Goal: Task Accomplishment & Management: Manage account settings

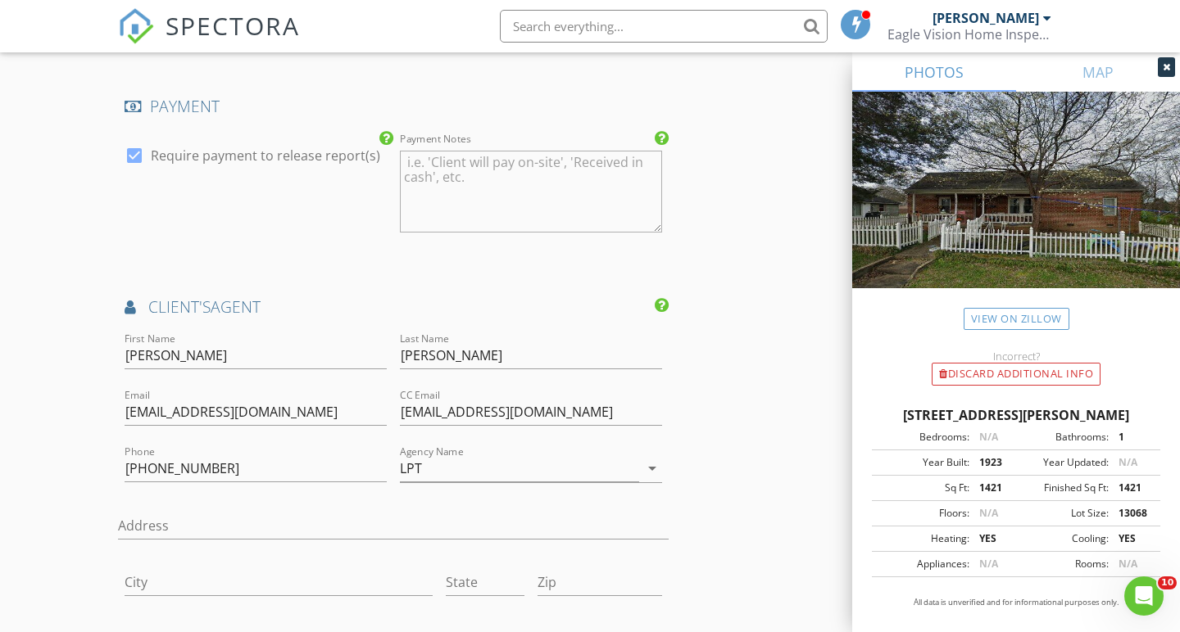
scroll to position [2009, 0]
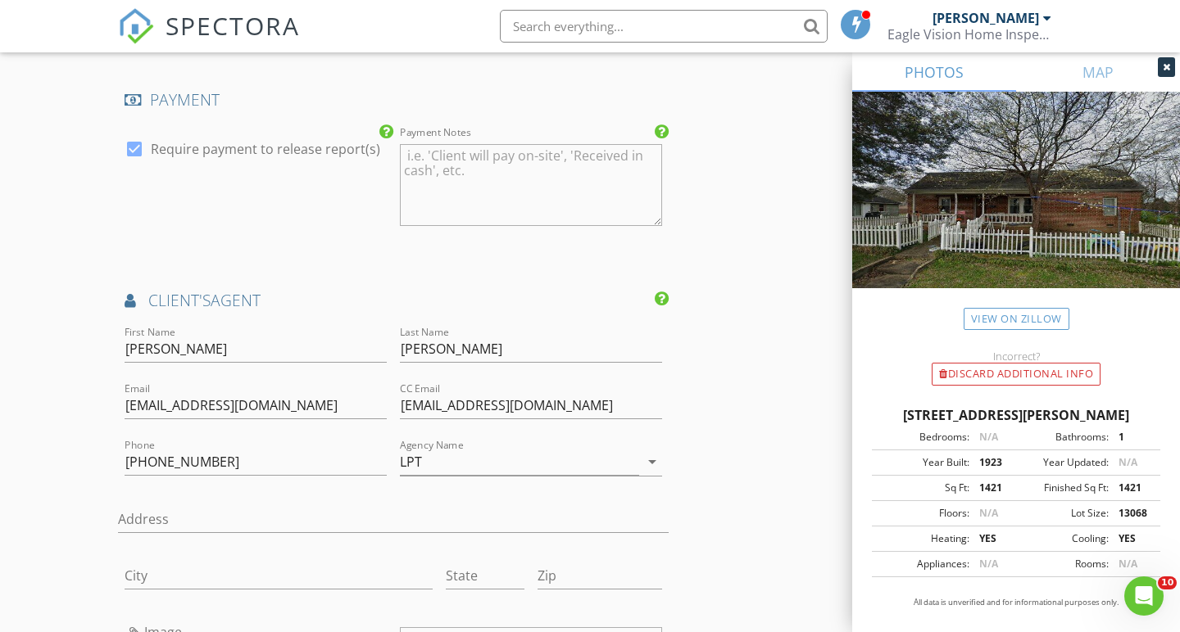
scroll to position [2007, 0]
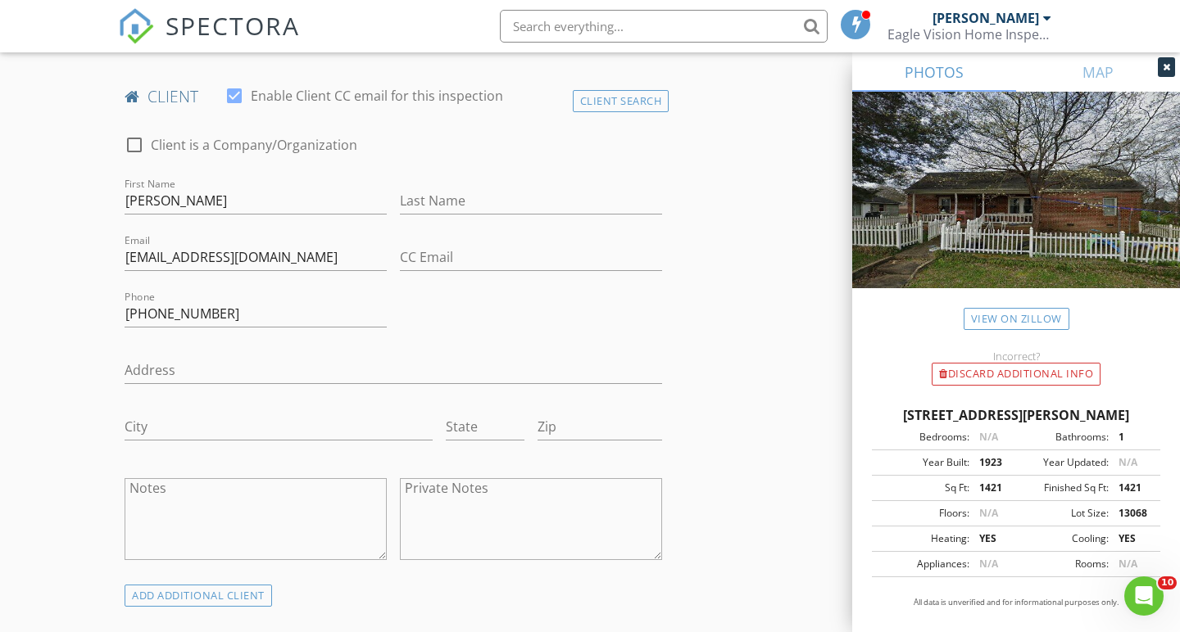
scroll to position [795, 0]
drag, startPoint x: 210, startPoint y: 310, endPoint x: 119, endPoint y: 310, distance: 90.9
click at [119, 310] on div "Phone 423-813-9789" at bounding box center [255, 314] width 275 height 57
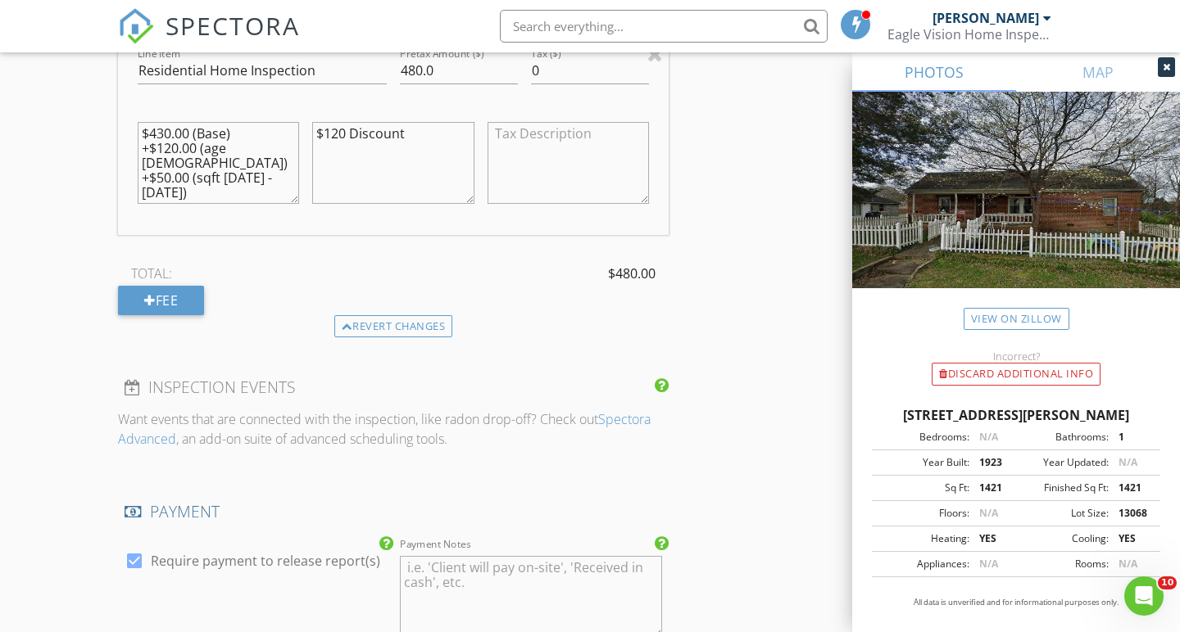
scroll to position [1595, 0]
click at [53, 207] on div "New Inspection Click here to use the New Order Form INSPECTOR(S) check_box Bren…" at bounding box center [590, 277] width 1180 height 3553
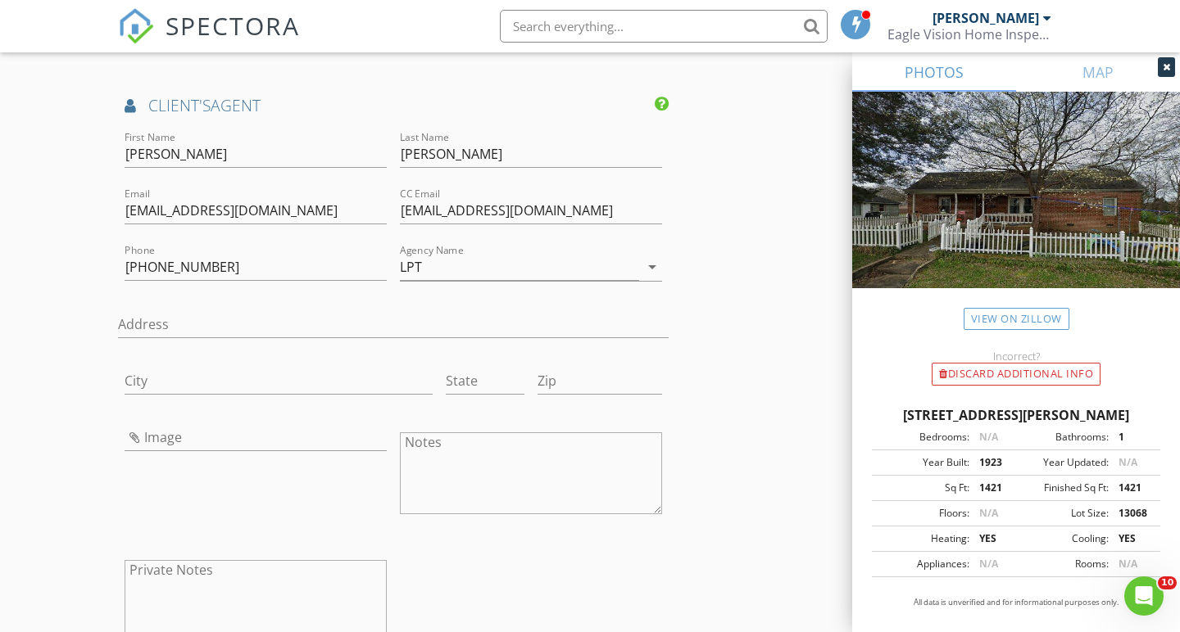
scroll to position [2201, 0]
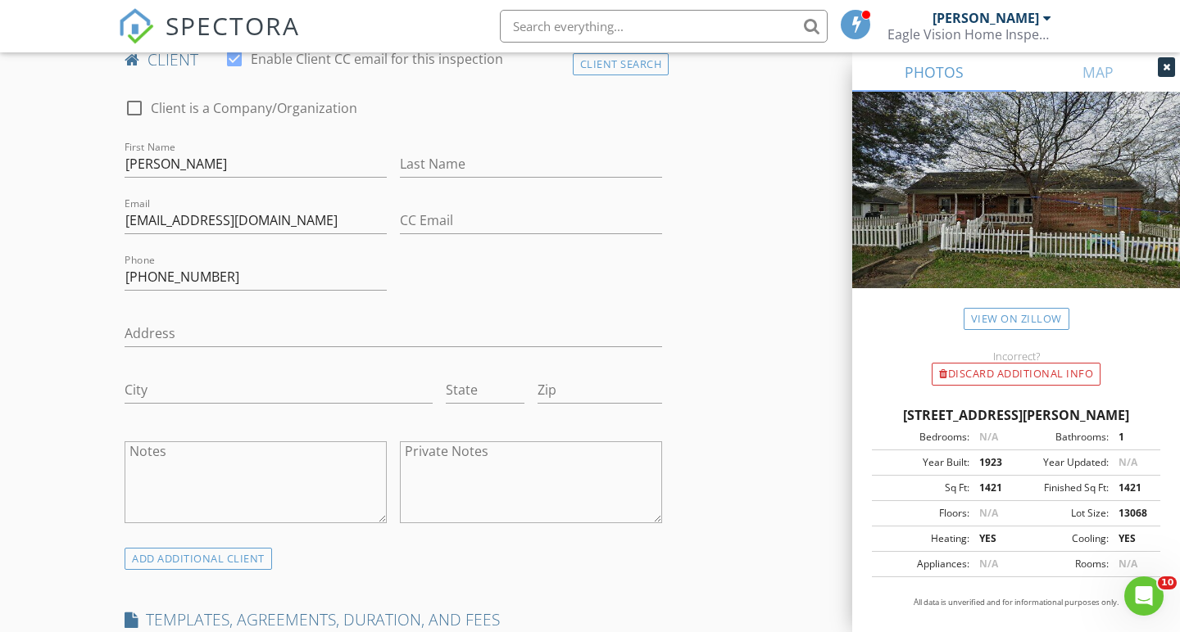
scroll to position [833, 0]
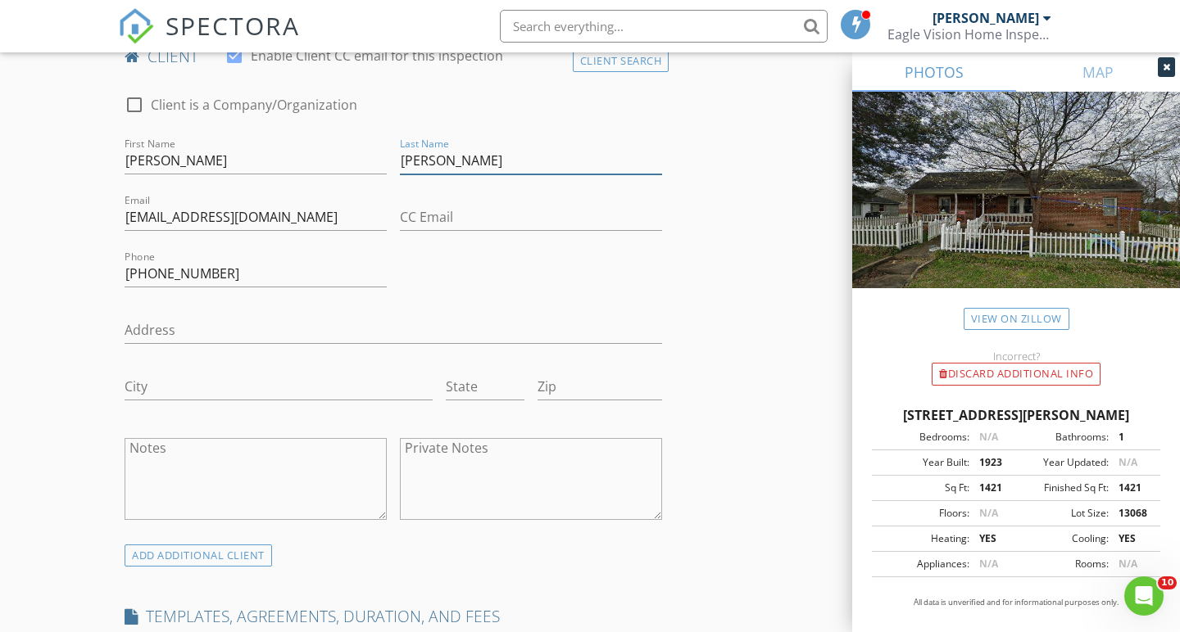
type input "[PERSON_NAME]"
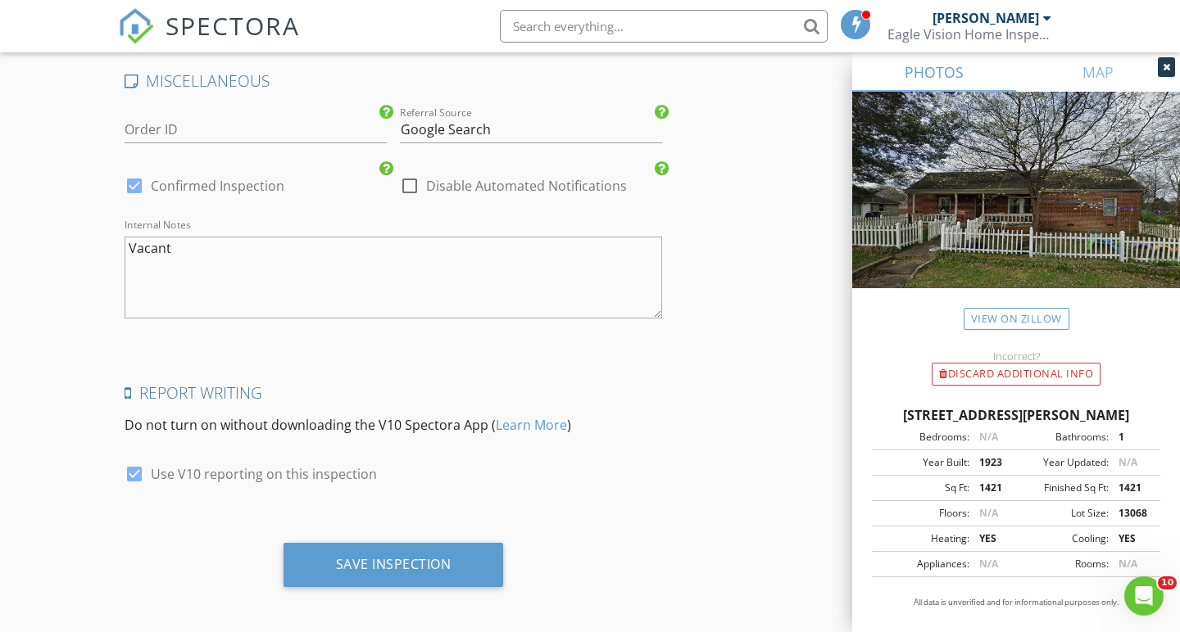
scroll to position [3009, 0]
click at [188, 238] on textarea "Vacant" at bounding box center [393, 279] width 537 height 82
click at [187, 248] on textarea "Vacant" at bounding box center [393, 279] width 537 height 82
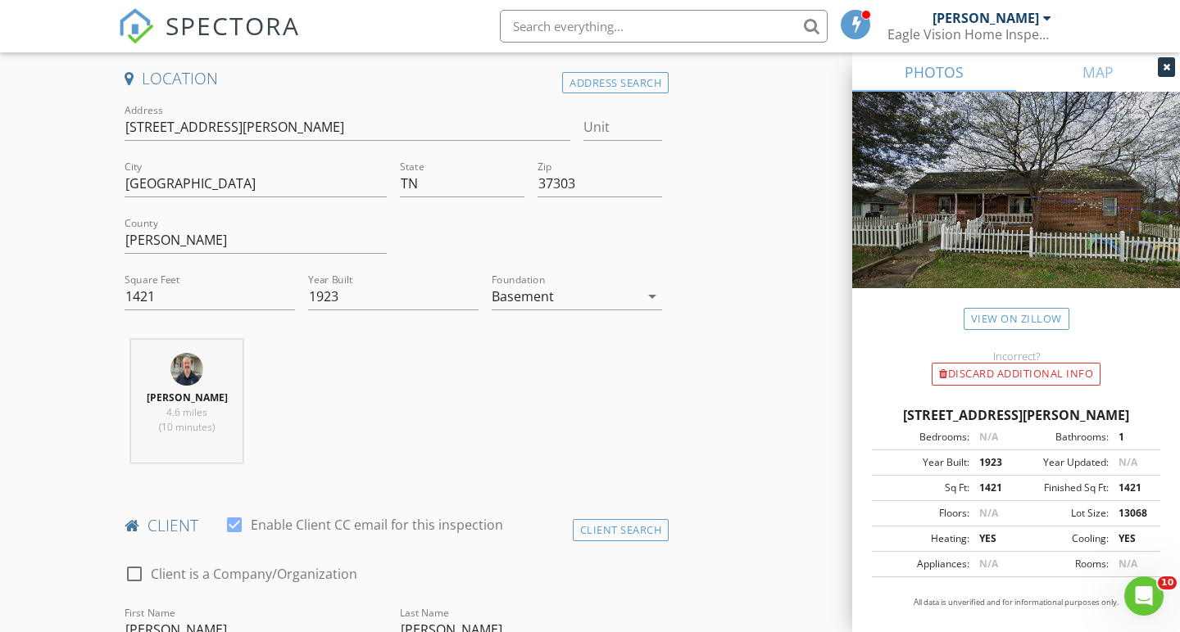
scroll to position [371, 0]
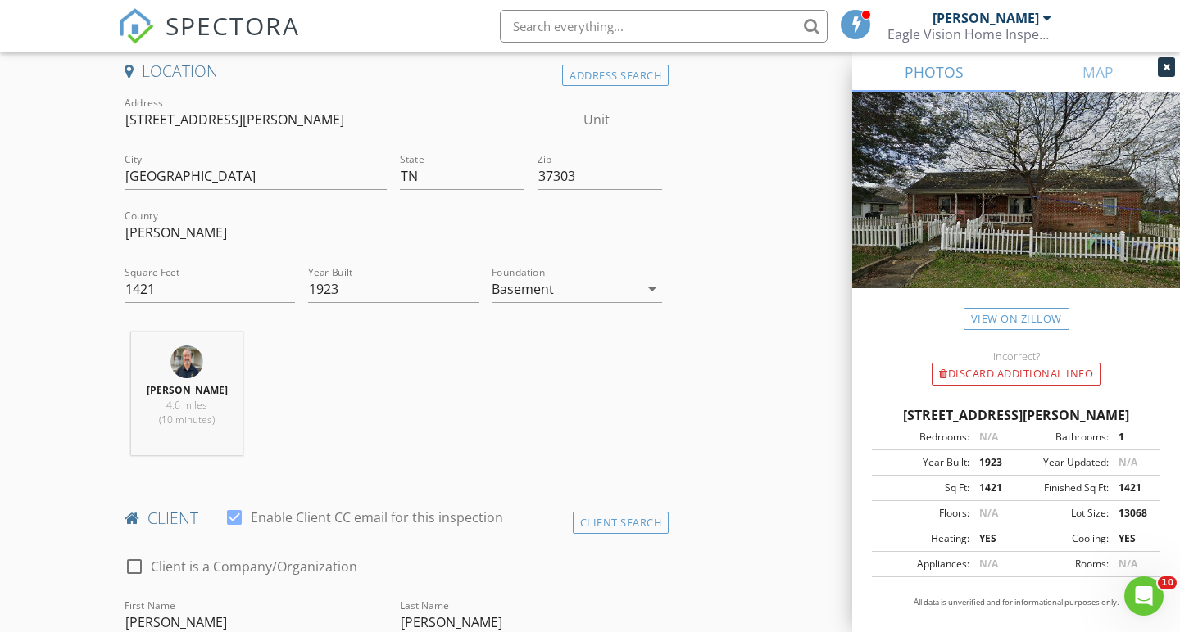
click at [574, 292] on div "Basement" at bounding box center [564, 289] width 147 height 26
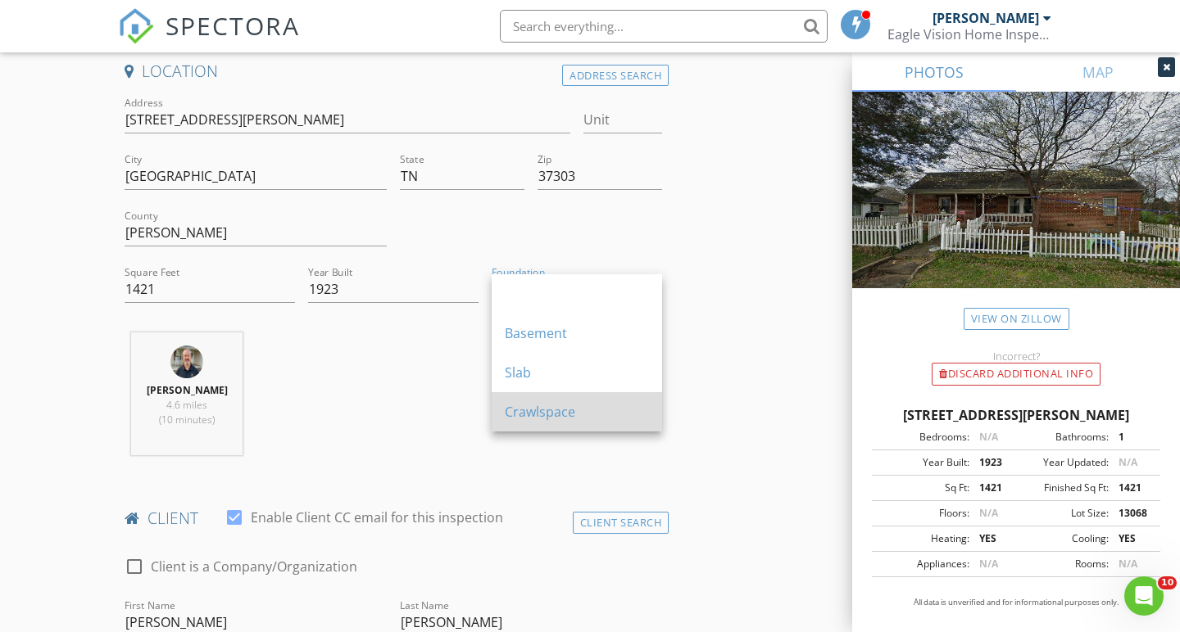
click at [546, 418] on div "Crawlspace" at bounding box center [577, 412] width 144 height 20
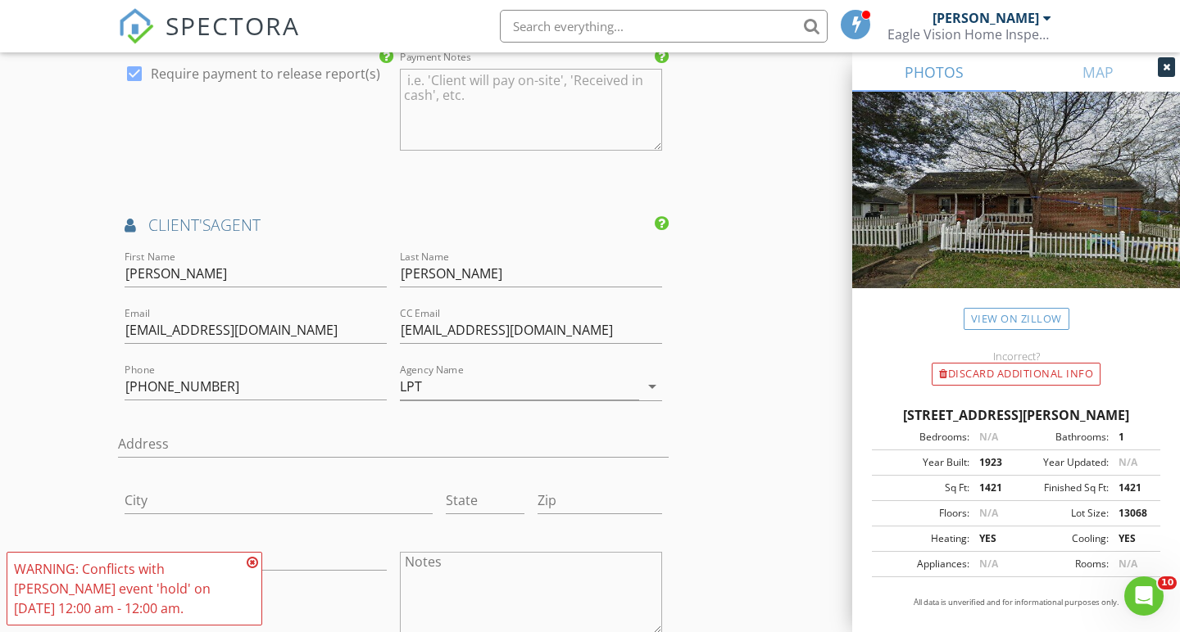
scroll to position [2089, 0]
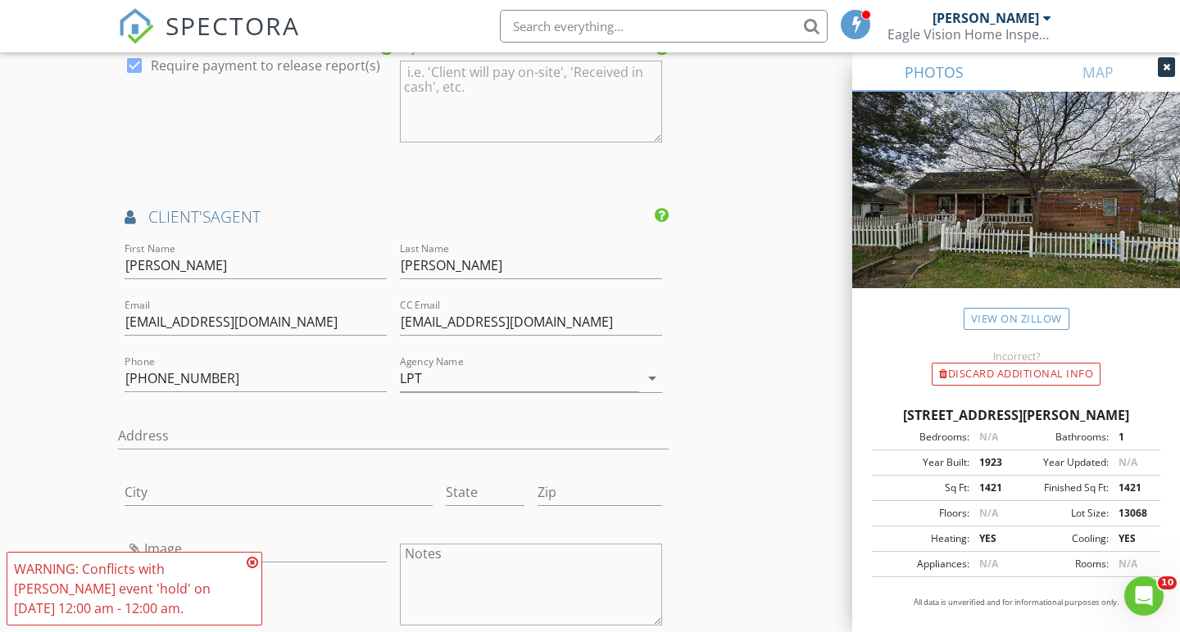
click at [253, 564] on icon at bounding box center [252, 562] width 11 height 13
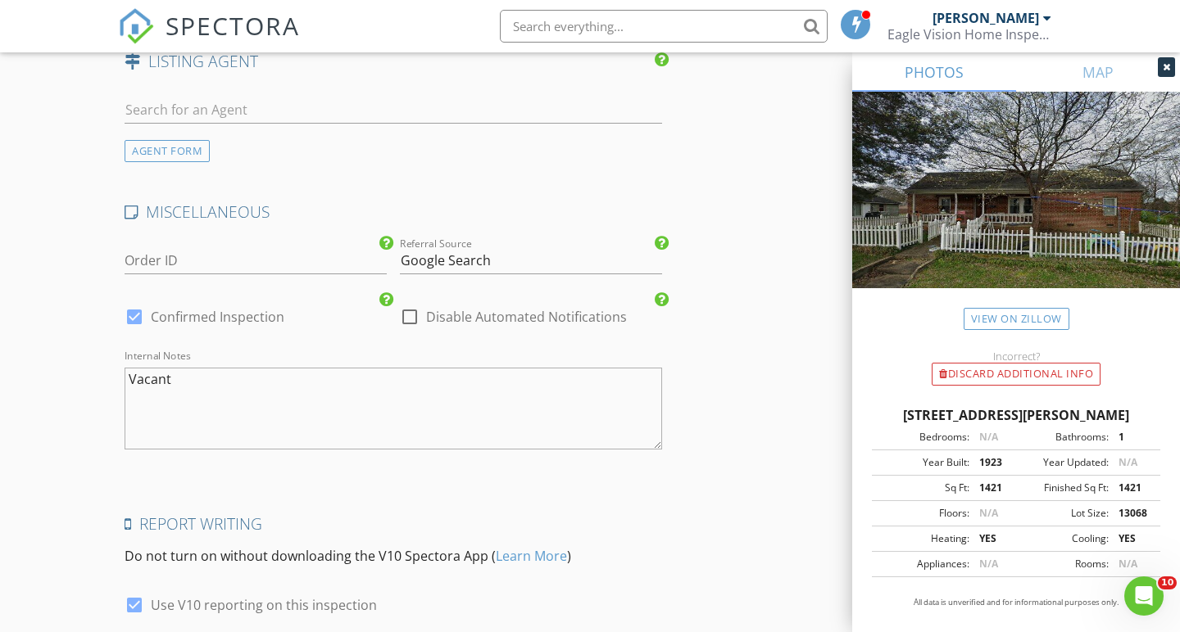
scroll to position [2934, 0]
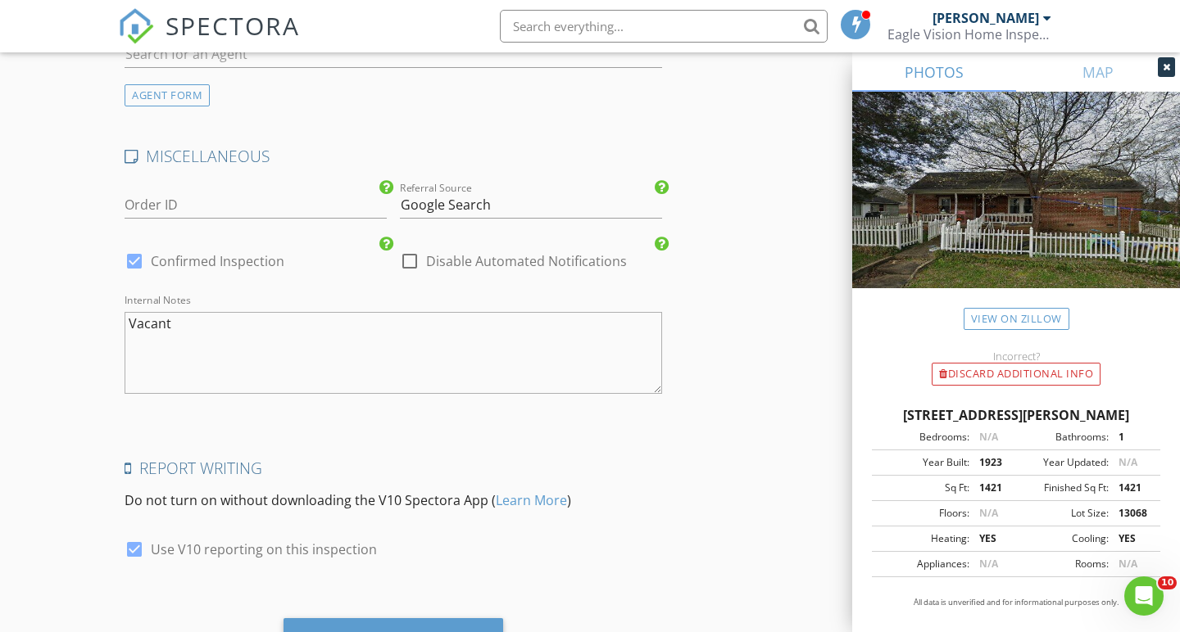
click at [183, 317] on textarea "Vacant" at bounding box center [393, 353] width 537 height 82
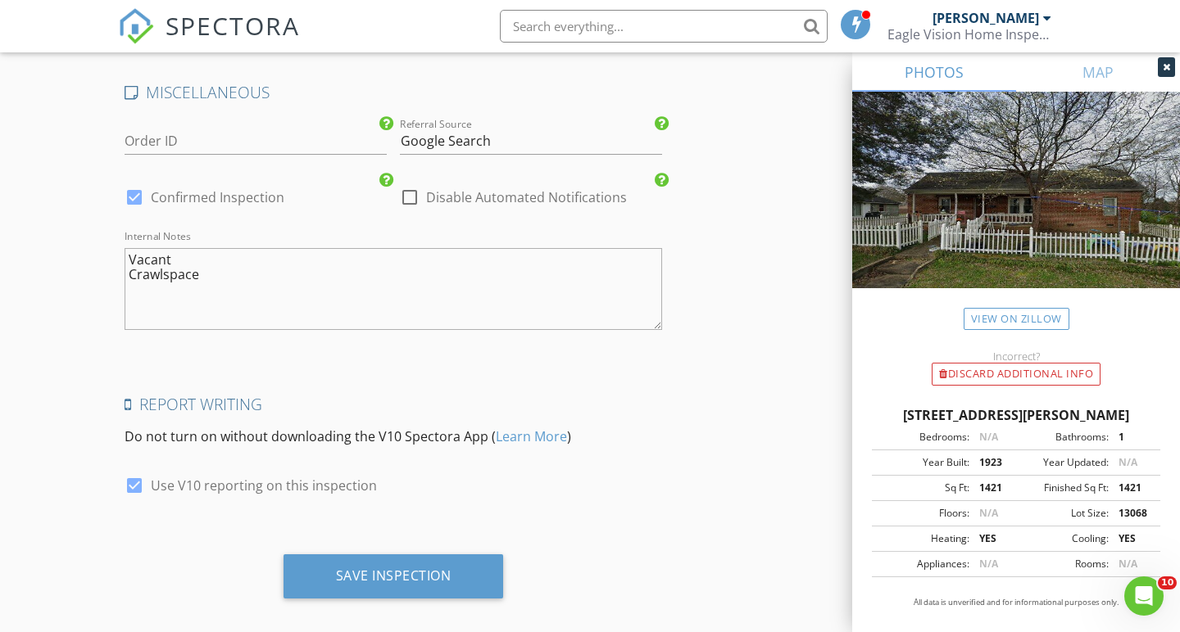
scroll to position [2985, 0]
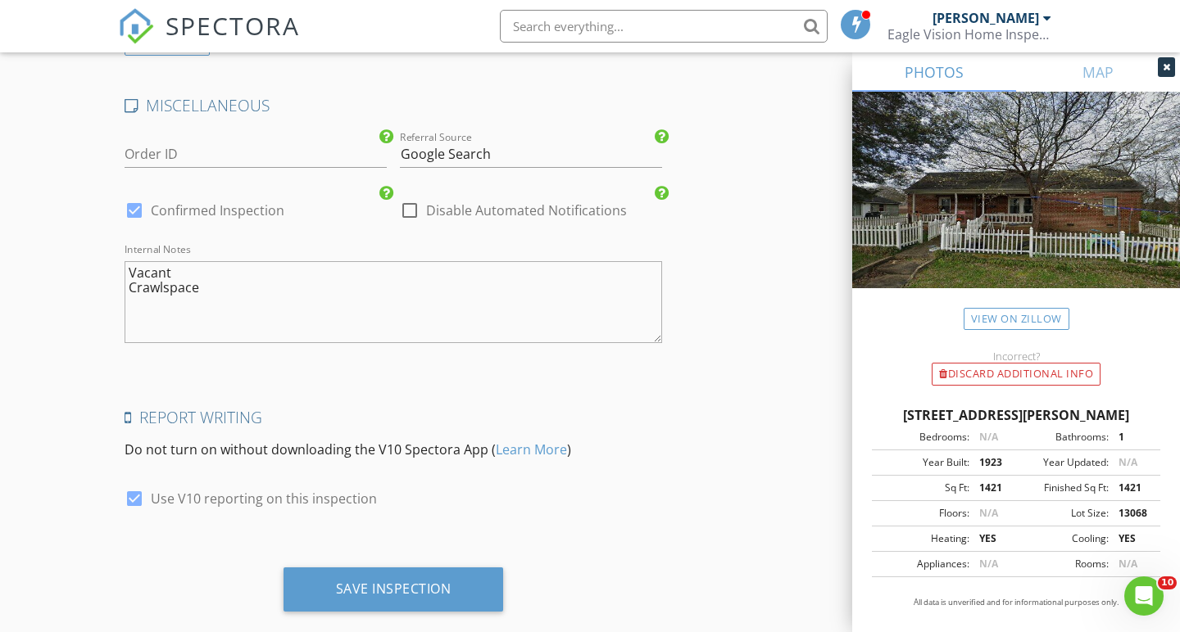
click at [221, 275] on textarea "Vacant Crawlspace" at bounding box center [393, 302] width 537 height 82
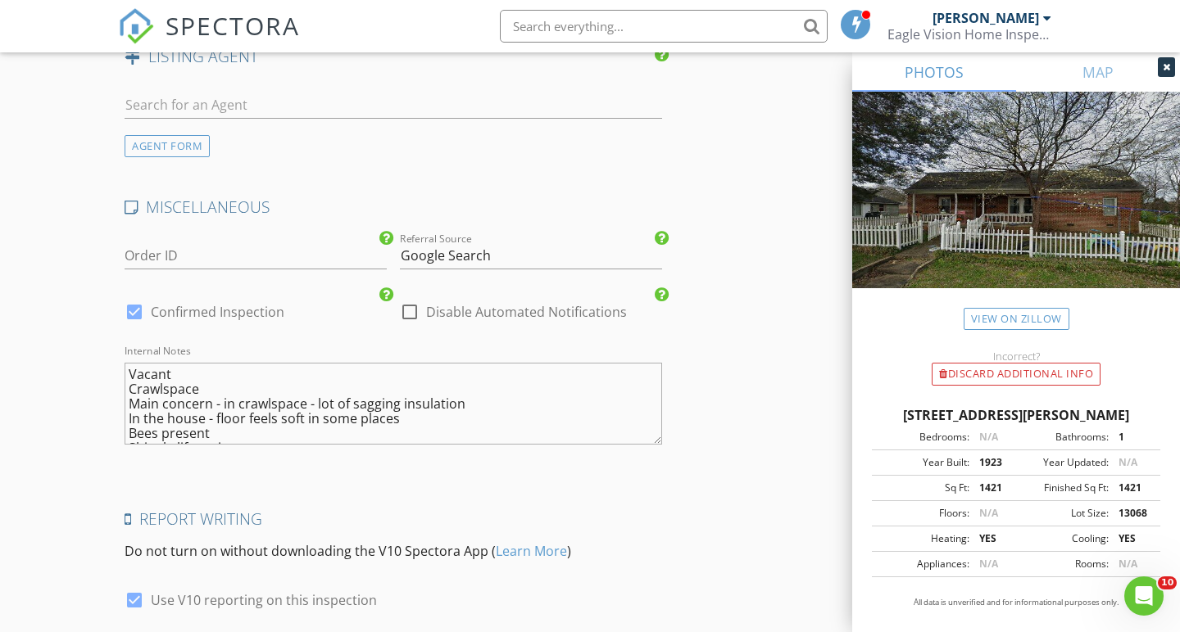
scroll to position [2882, 0]
click at [179, 365] on textarea "Vacant Crawlspace Main concern - in crawlspace - lot of sagging insulation In t…" at bounding box center [393, 406] width 537 height 82
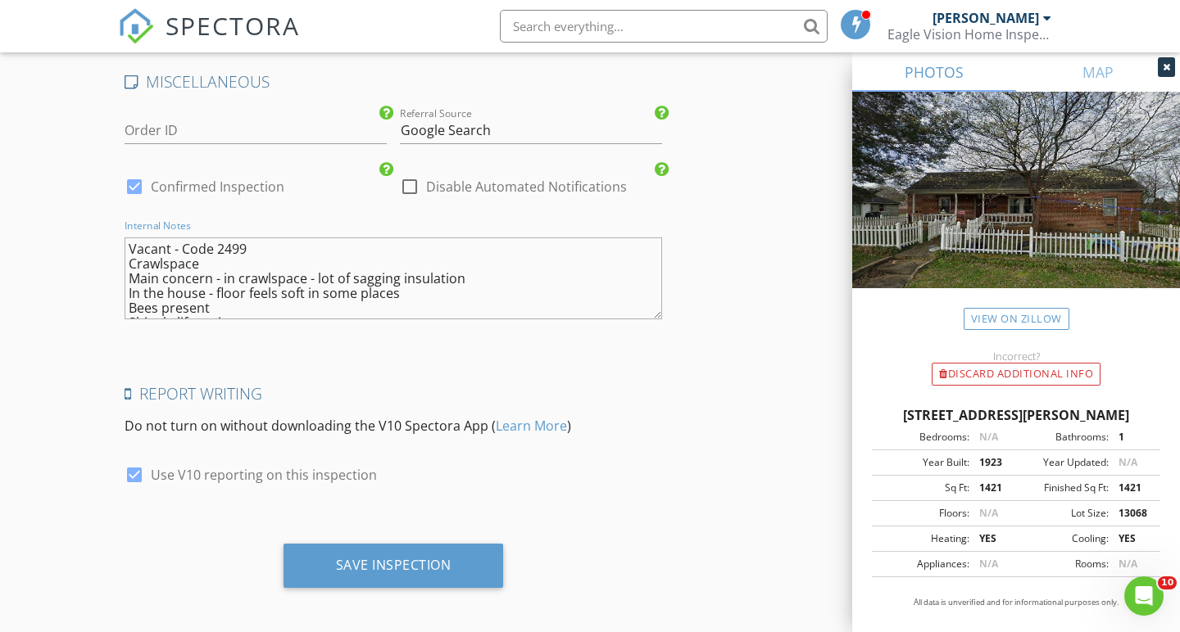
scroll to position [0, 0]
click at [213, 259] on textarea "Vacant - Code 2499 Crawlspace Main concern - in crawlspace - lot of sagging ins…" at bounding box center [393, 279] width 537 height 82
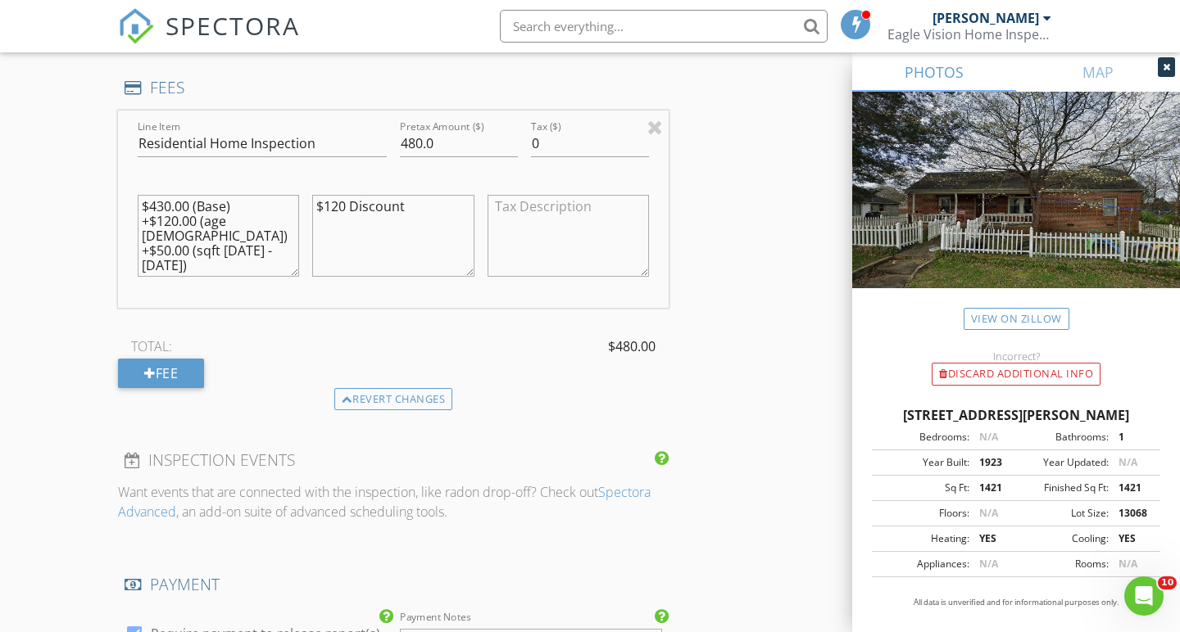
scroll to position [2966, 0]
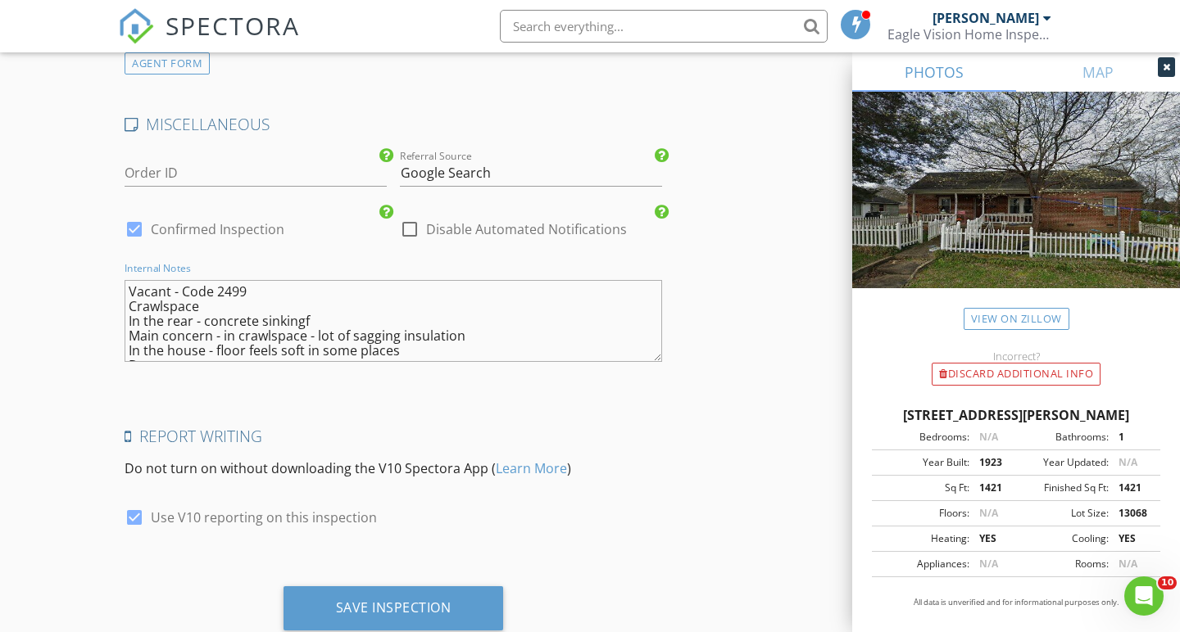
type textarea "Vacant - Code 2499 Crawlspace In the rear - concrete sinking Main concern - in …"
drag, startPoint x: 57, startPoint y: 281, endPoint x: 66, endPoint y: 356, distance: 75.2
click at [361, 306] on textarea "Vacant - Code 2499 Crawlspace In the rear - concrete sinking Main concern - in …" at bounding box center [393, 321] width 537 height 82
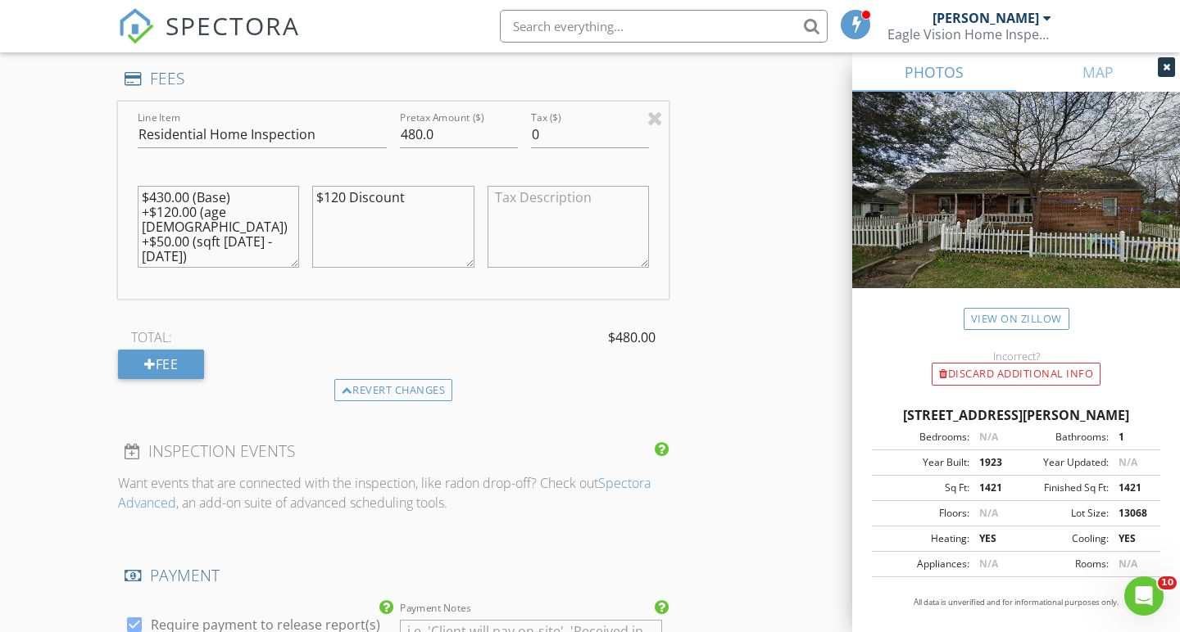
scroll to position [1533, 0]
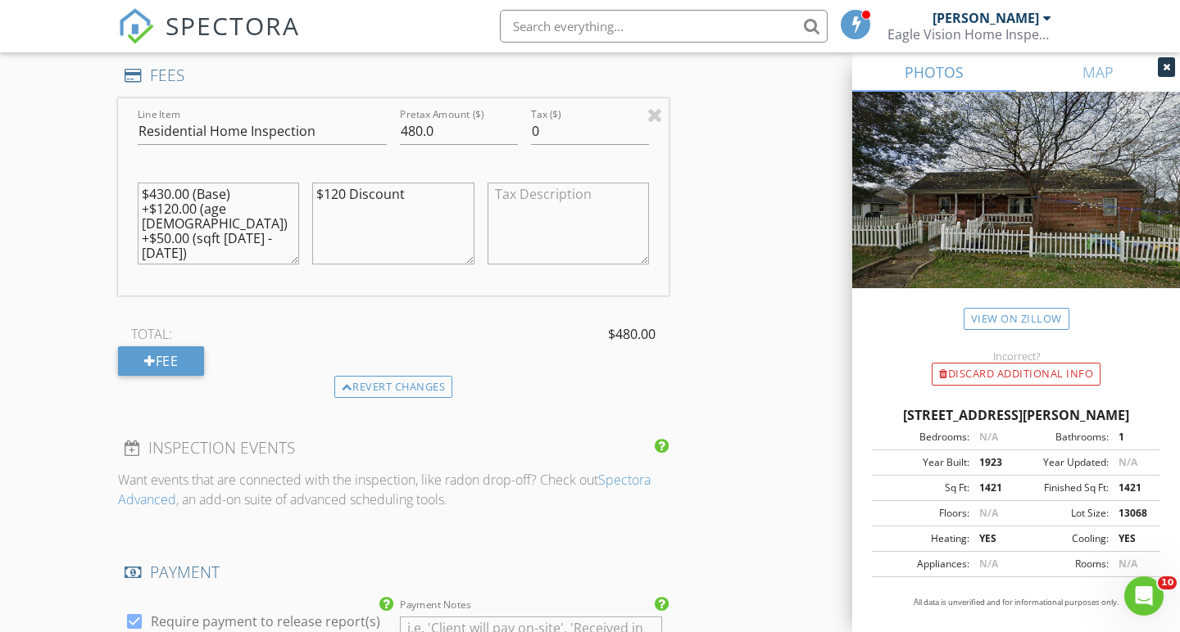
click at [61, 192] on div "New Inspection Click here to use the New Order Form INSPECTOR(S) check_box Bren…" at bounding box center [590, 339] width 1180 height 3553
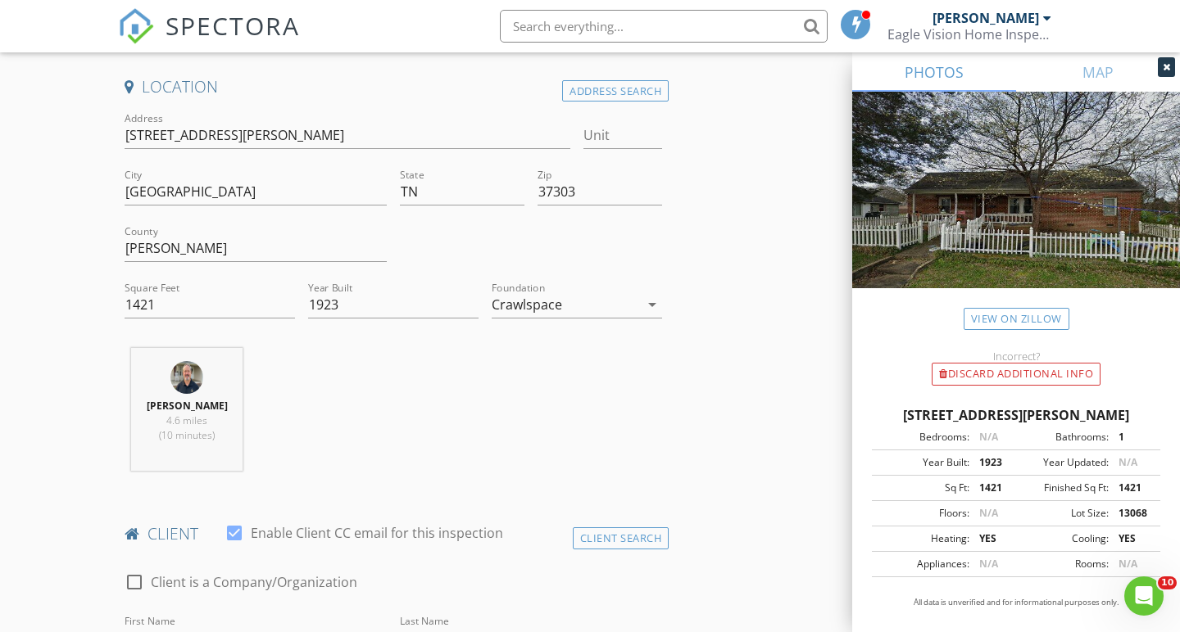
scroll to position [356, 0]
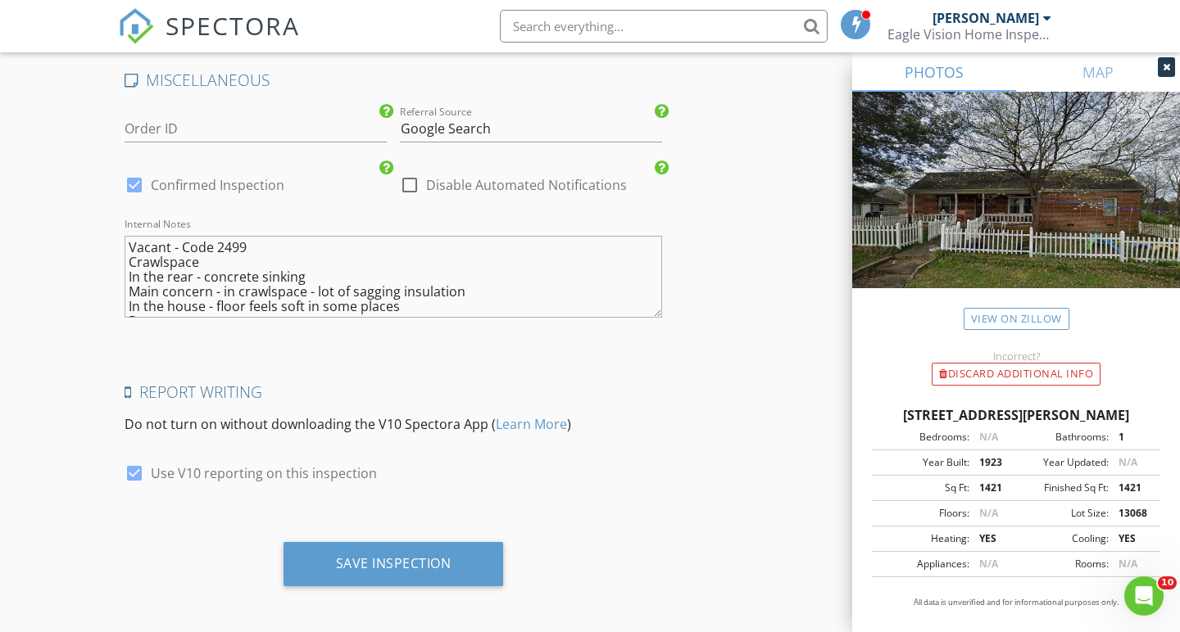
scroll to position [3009, 0]
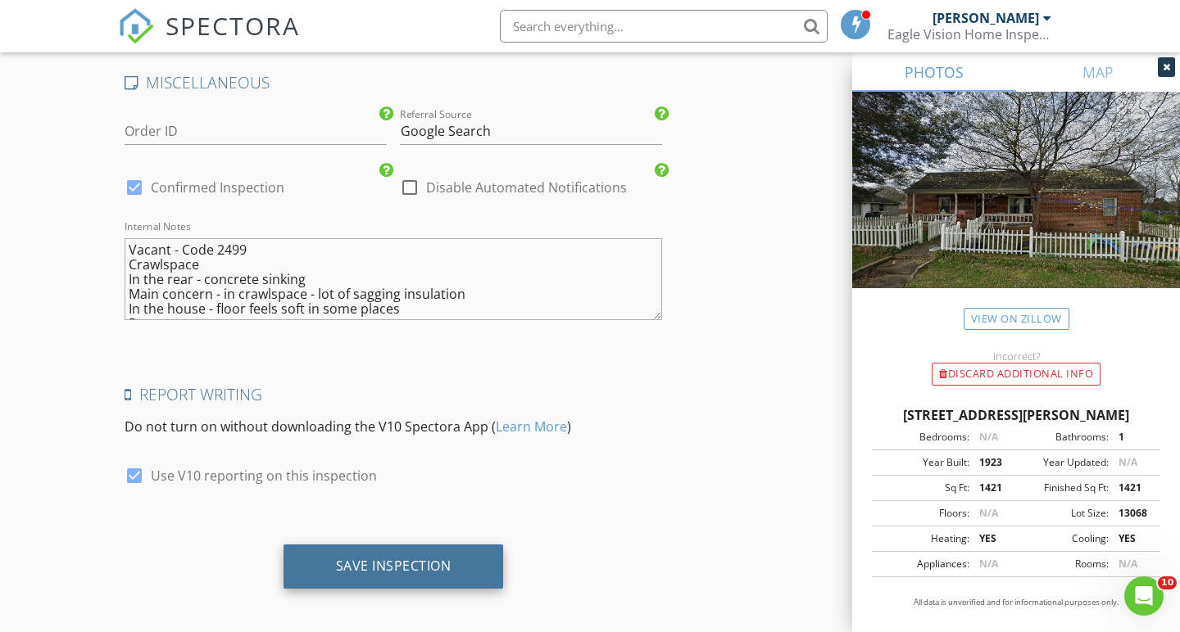
click at [387, 558] on div "Save Inspection" at bounding box center [393, 566] width 115 height 16
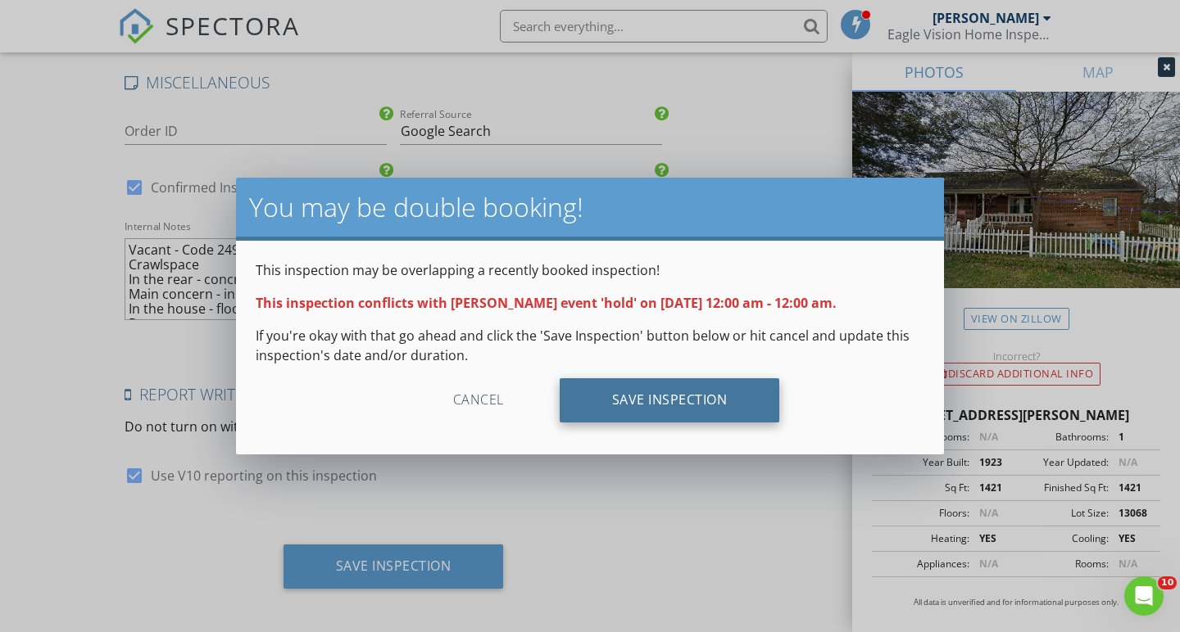
click at [649, 400] on div "Save Inspection" at bounding box center [669, 400] width 220 height 44
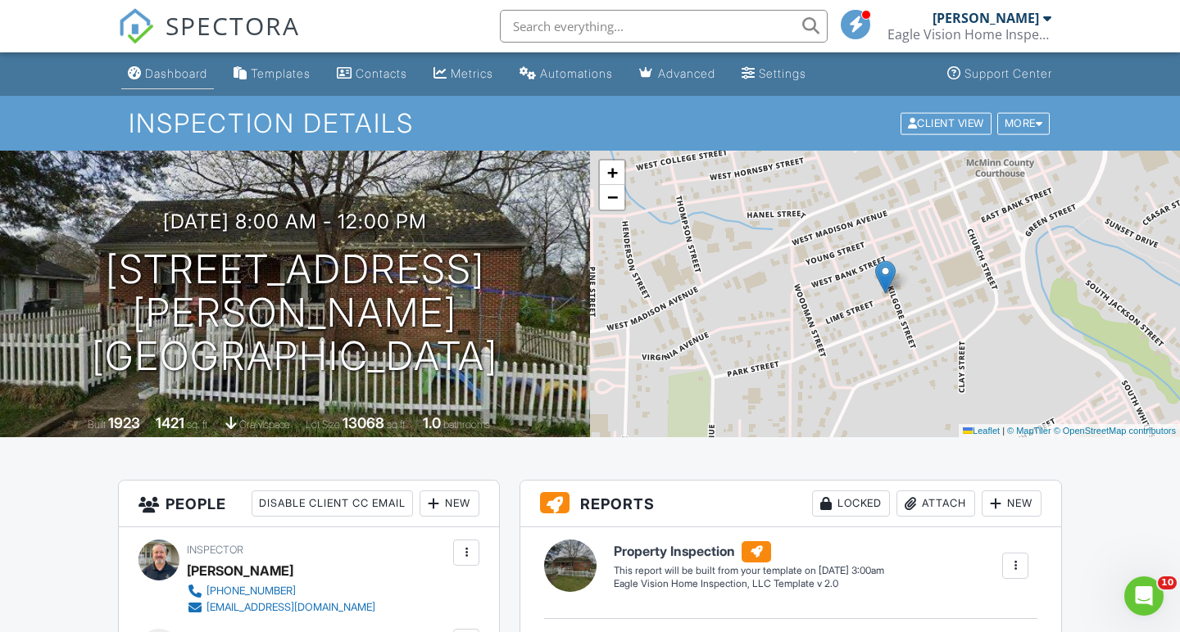
click at [184, 74] on div "Dashboard" at bounding box center [176, 73] width 62 height 14
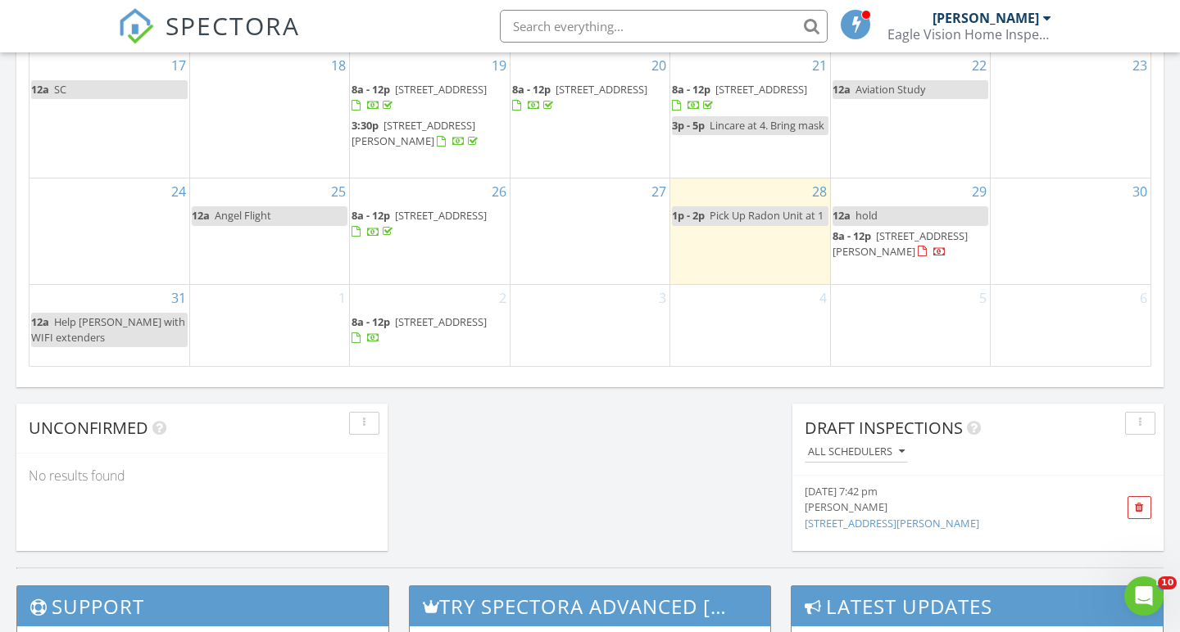
scroll to position [1133, 0]
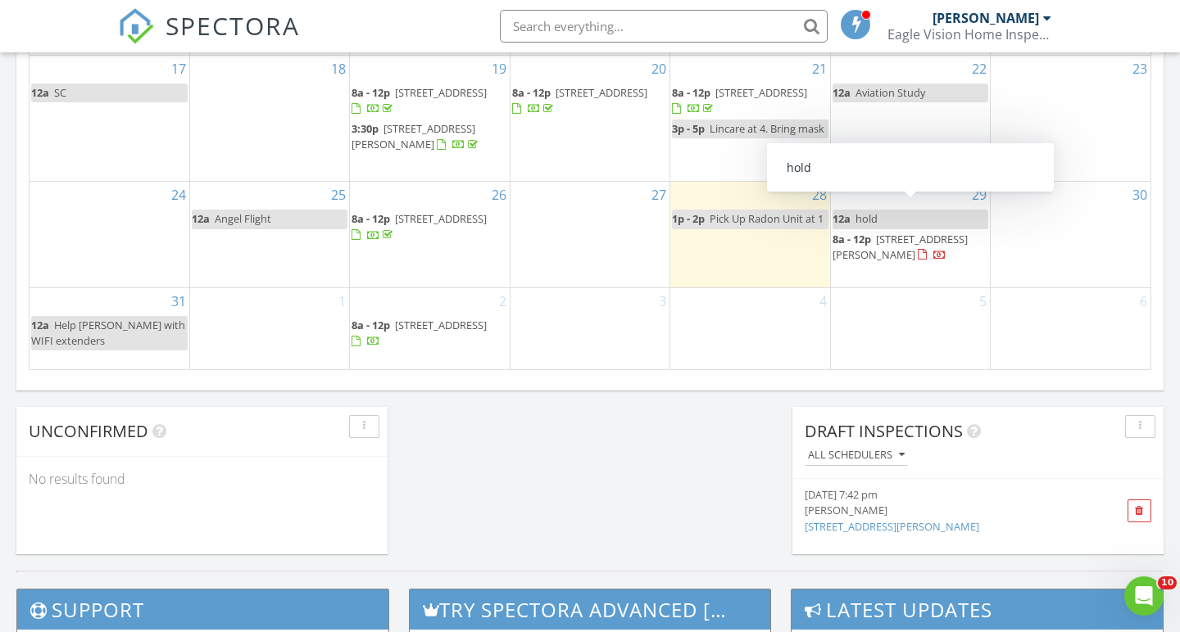
click at [898, 210] on link "12a hold" at bounding box center [910, 219] width 156 height 19
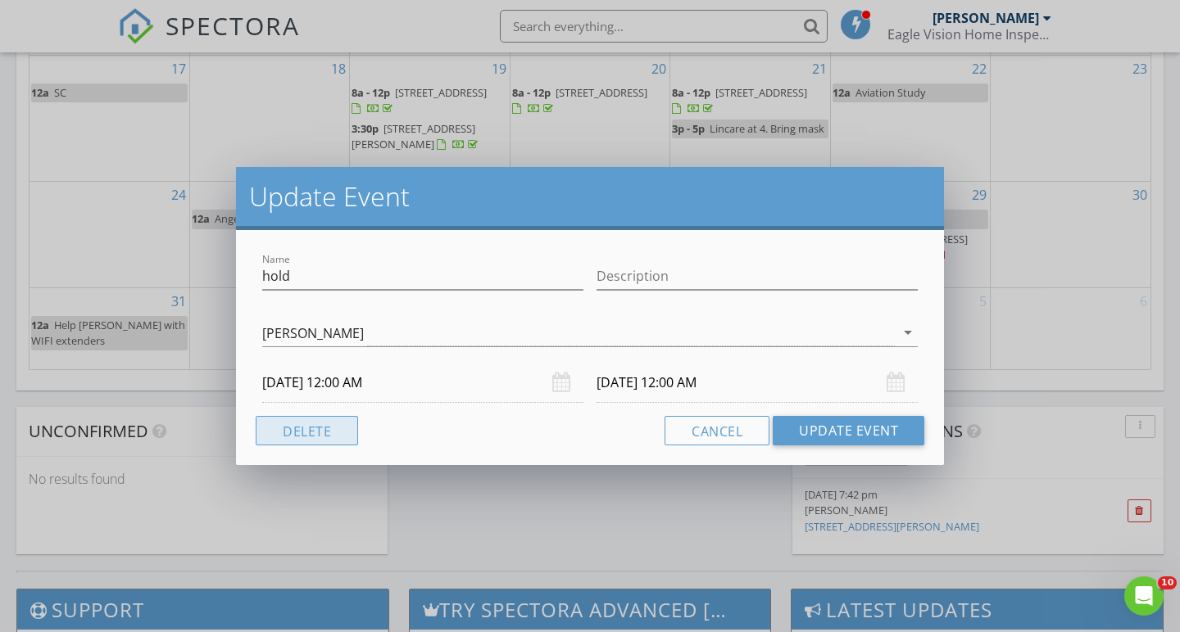
click at [301, 429] on button "Delete" at bounding box center [307, 430] width 102 height 29
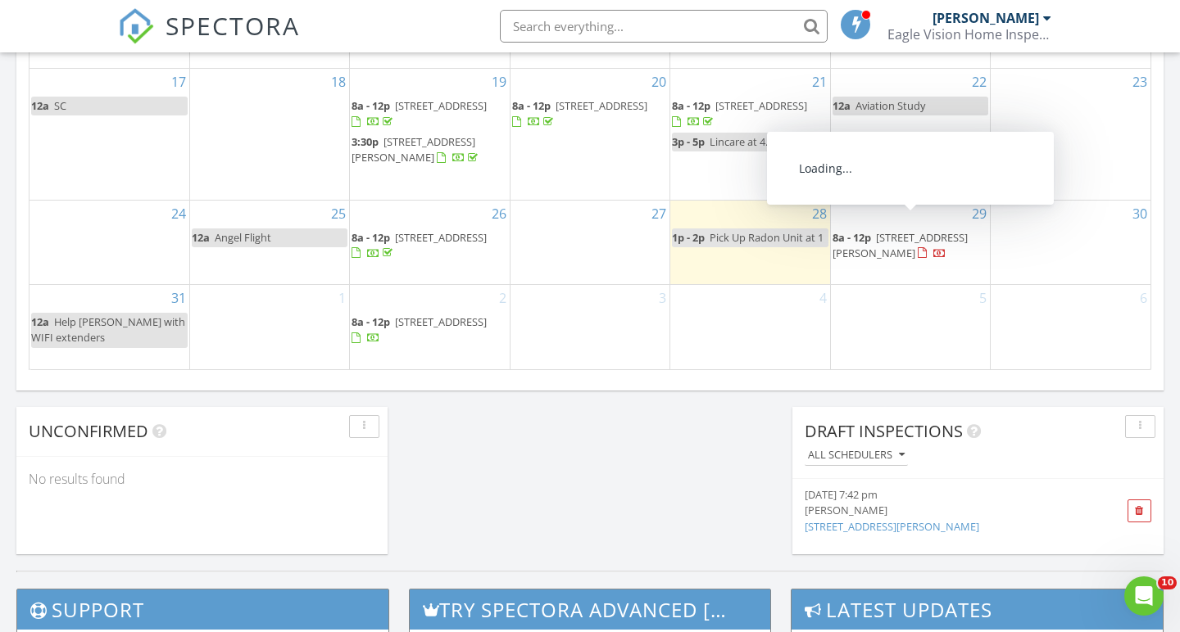
click at [935, 230] on span "[STREET_ADDRESS][PERSON_NAME]" at bounding box center [899, 245] width 135 height 30
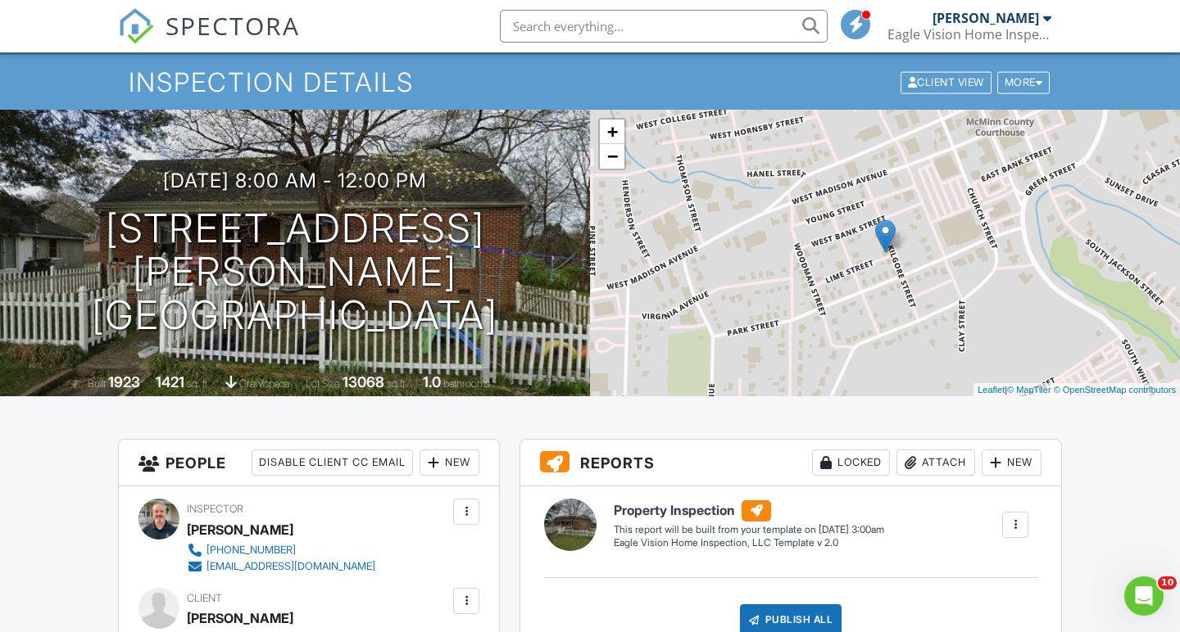
scroll to position [43, 0]
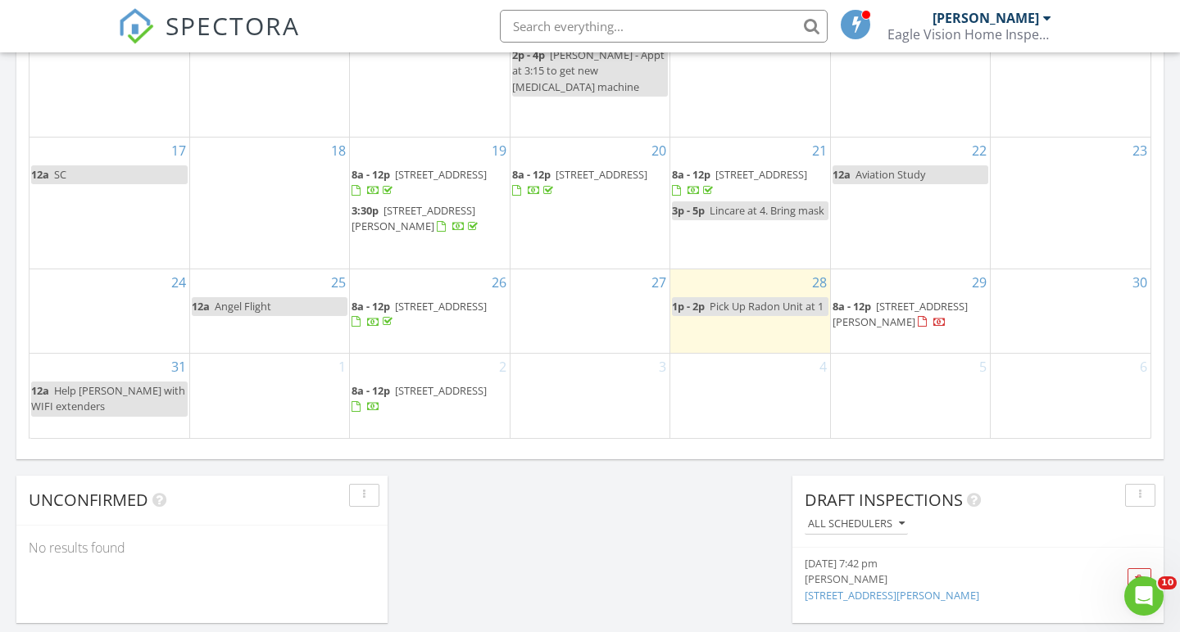
scroll to position [1065, 0]
click at [266, 402] on div "1" at bounding box center [269, 395] width 159 height 84
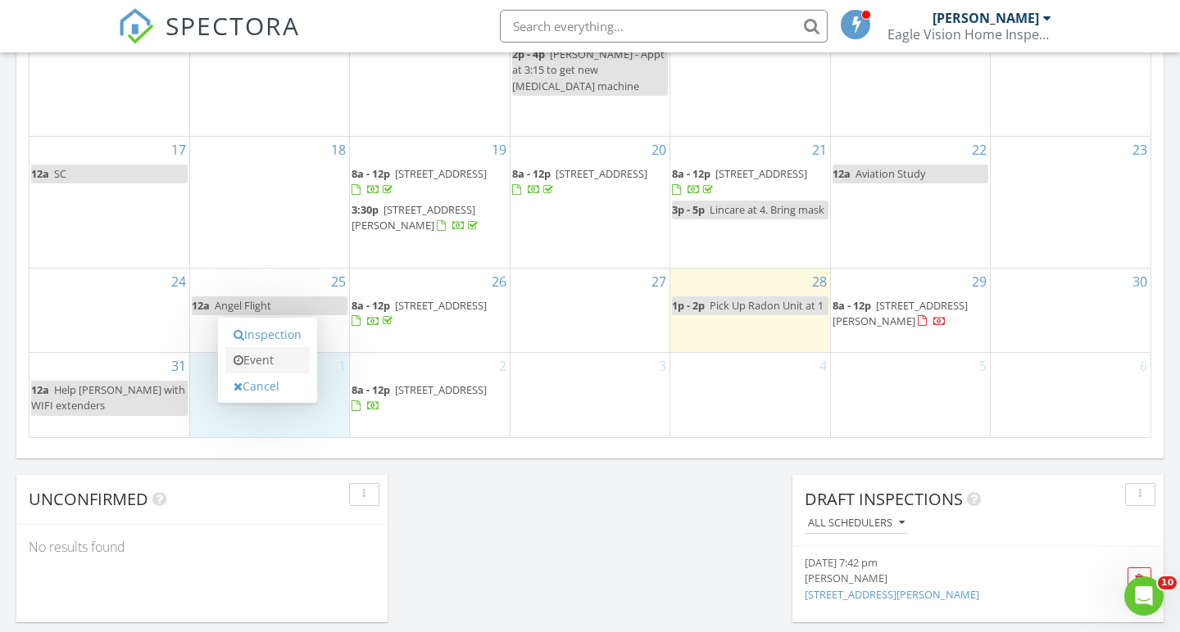
click at [288, 363] on link "Event" at bounding box center [267, 360] width 84 height 26
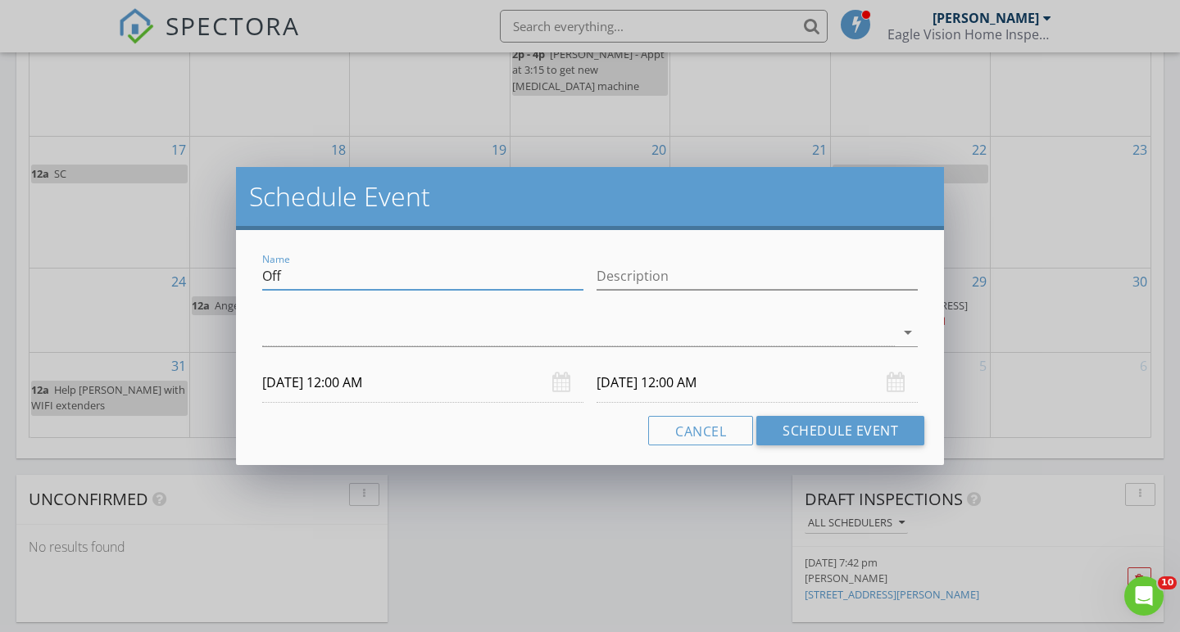
drag, startPoint x: 294, startPoint y: 278, endPoint x: 234, endPoint y: 275, distance: 59.8
click at [234, 275] on div "Schedule Event Name Off Description arrow_drop_down 09/01/2025 12:00 AM 09/02/2…" at bounding box center [590, 316] width 1180 height 632
type input "[DATE]"
click at [308, 329] on div at bounding box center [578, 332] width 632 height 27
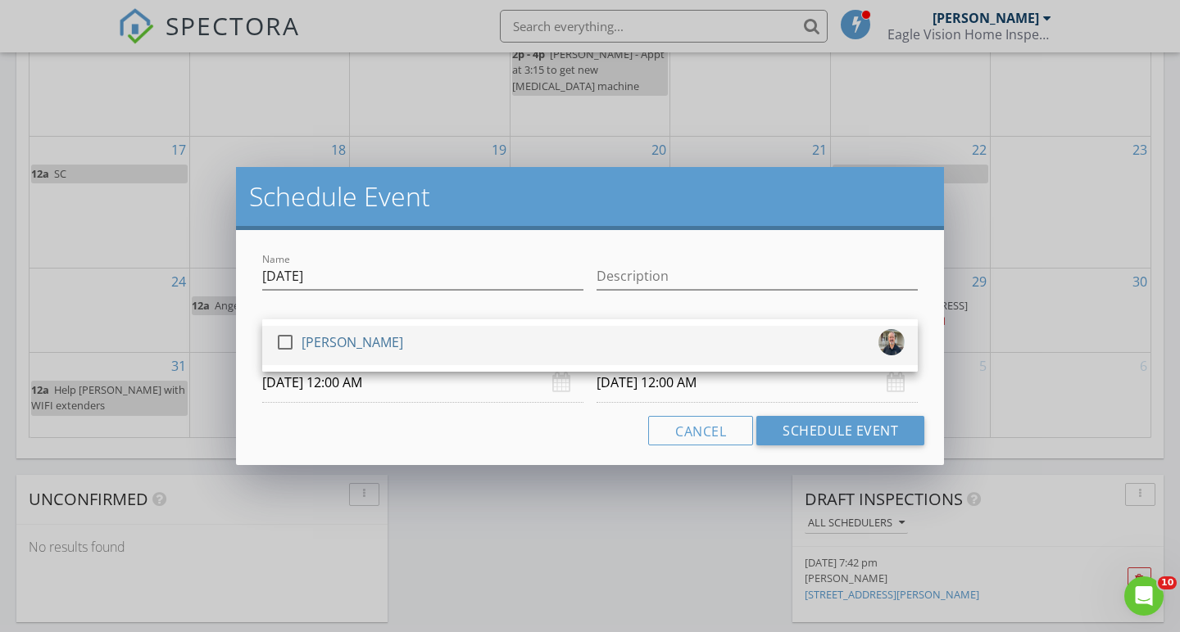
click at [290, 329] on div at bounding box center [285, 342] width 28 height 28
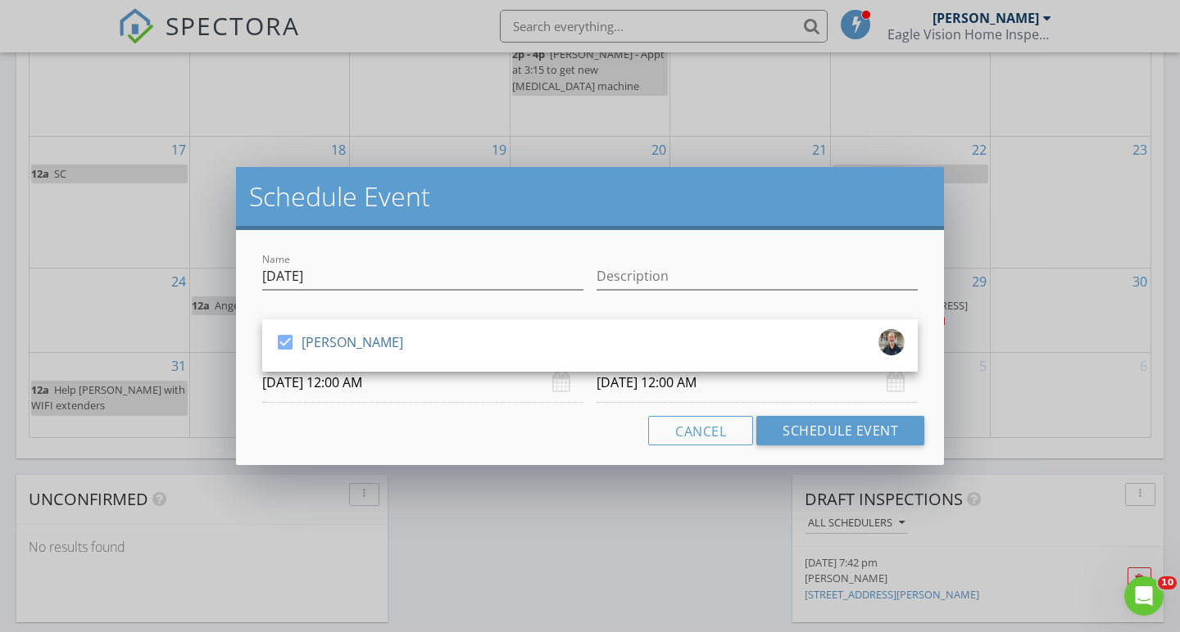
click at [816, 415] on div "Name Labor Day Description check_box Brent Foster Brent Foster arrow_drop_down …" at bounding box center [590, 347] width 708 height 235
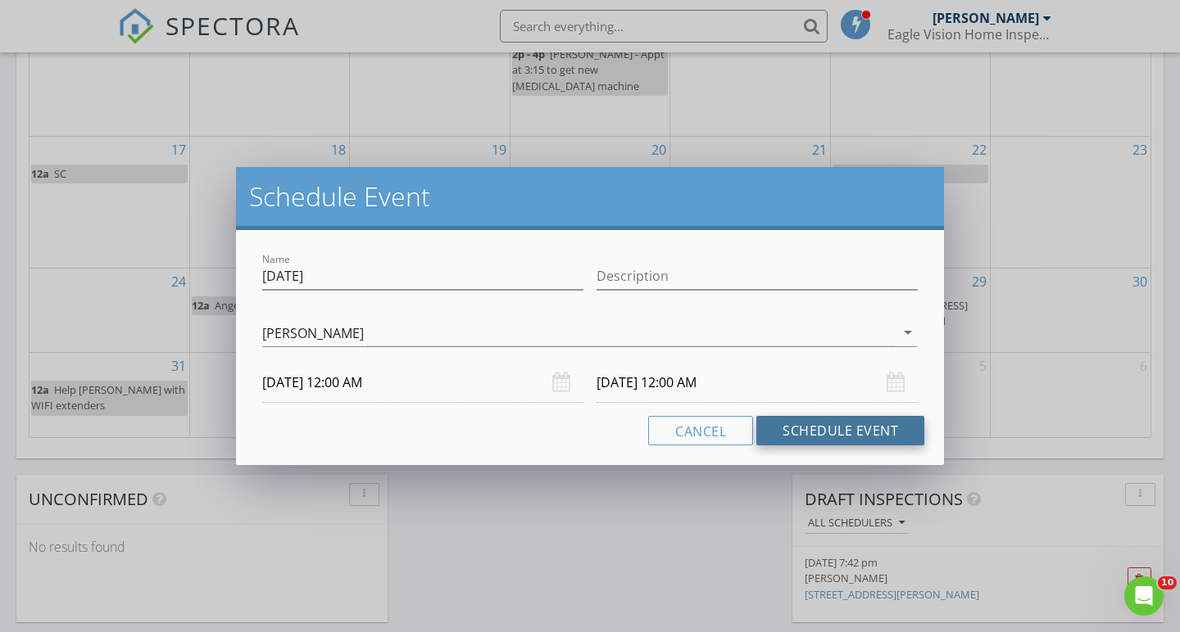
click at [800, 440] on button "Schedule Event" at bounding box center [840, 430] width 168 height 29
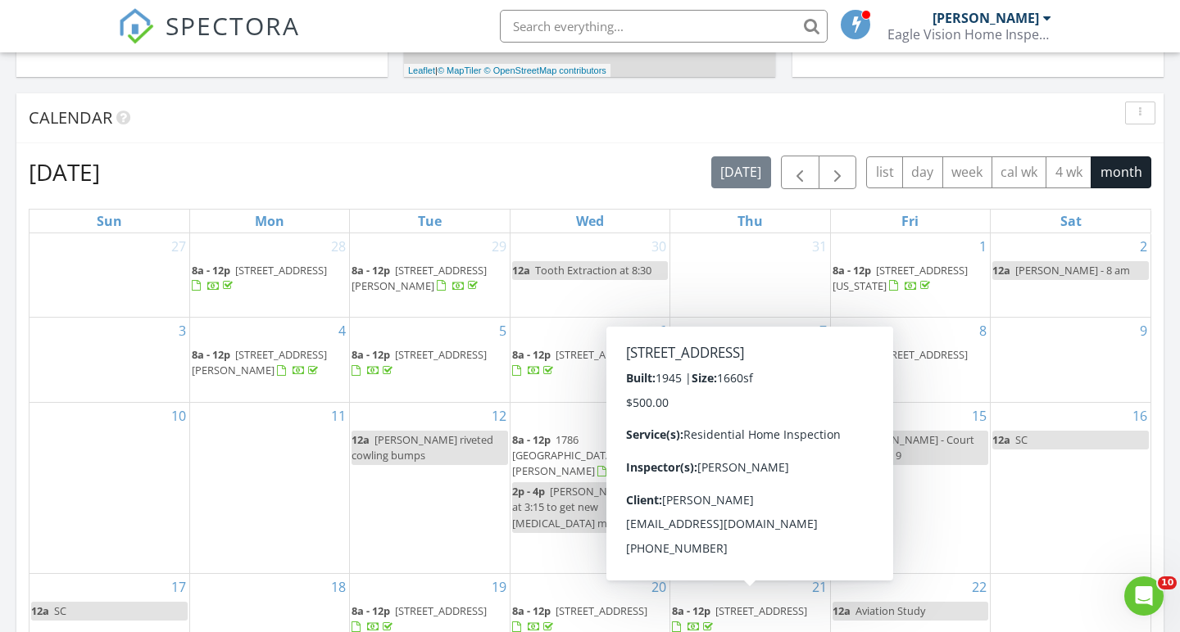
scroll to position [627, 0]
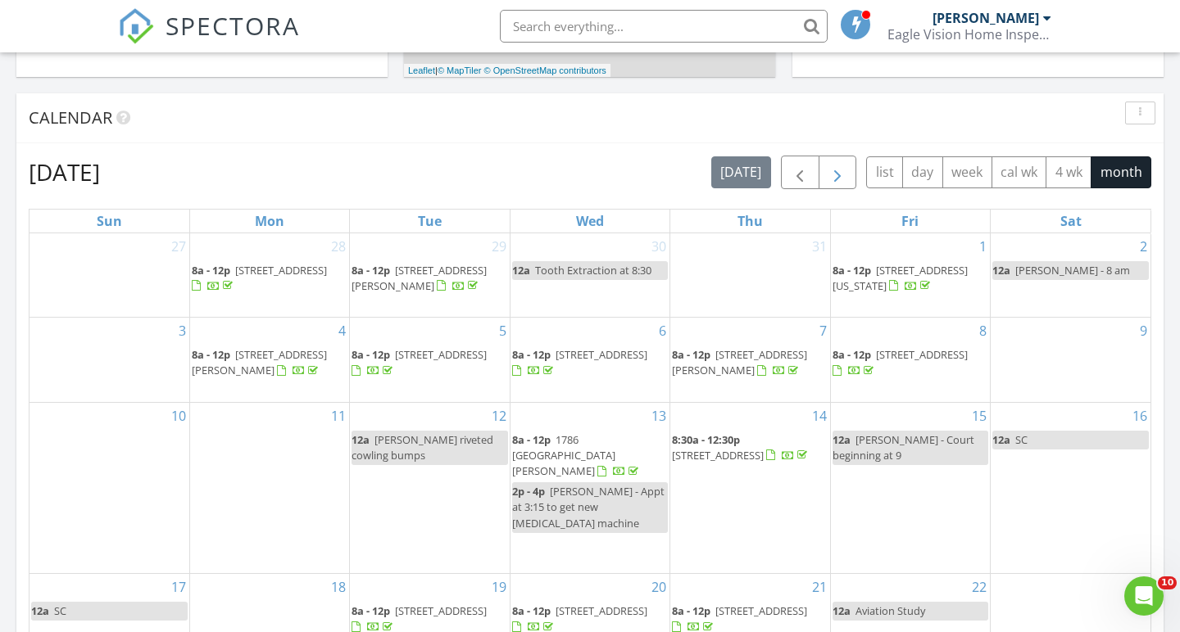
click at [836, 176] on span "button" at bounding box center [837, 173] width 20 height 20
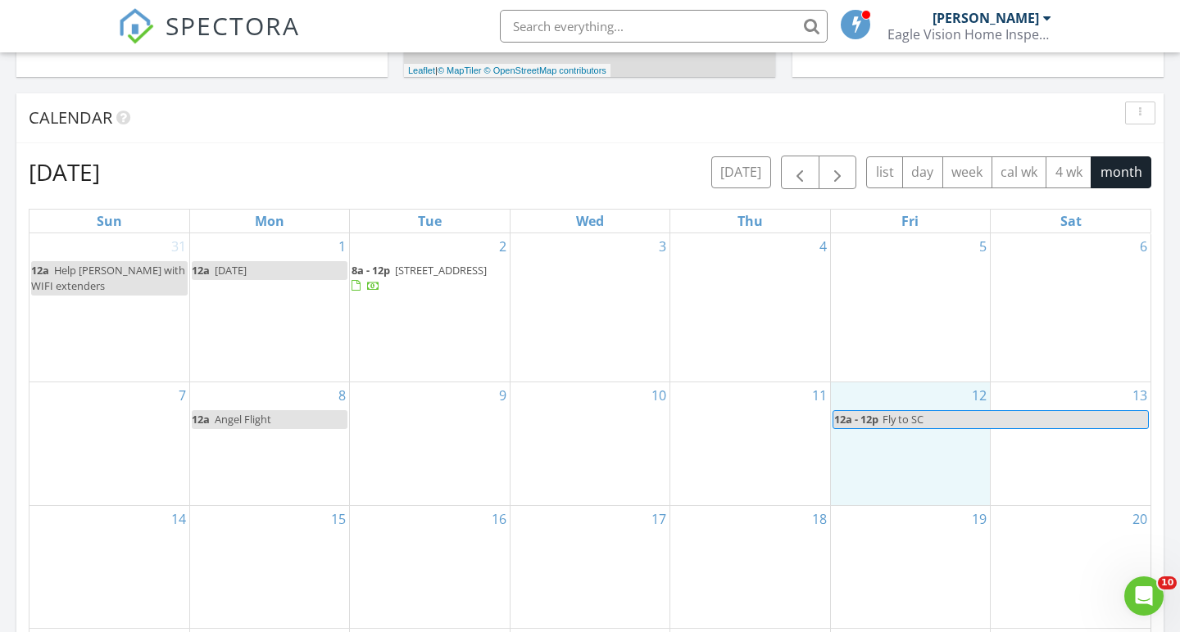
click at [917, 460] on div "12 12a - 12p Fly to SC" at bounding box center [910, 444] width 159 height 123
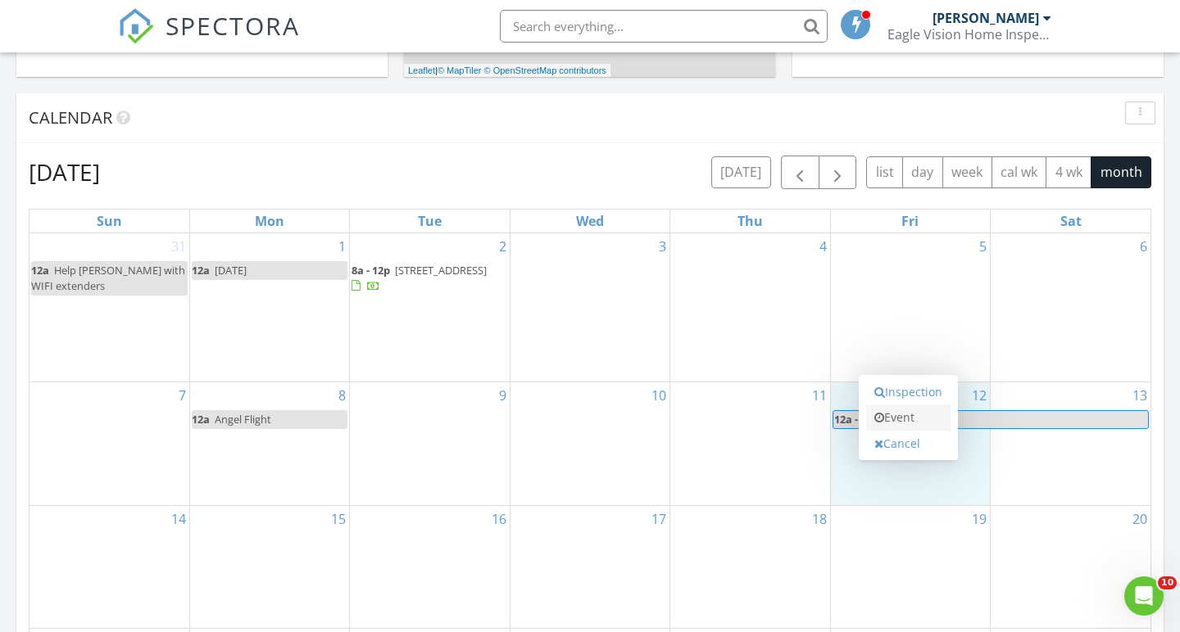
click at [911, 423] on link "Event" at bounding box center [908, 418] width 84 height 26
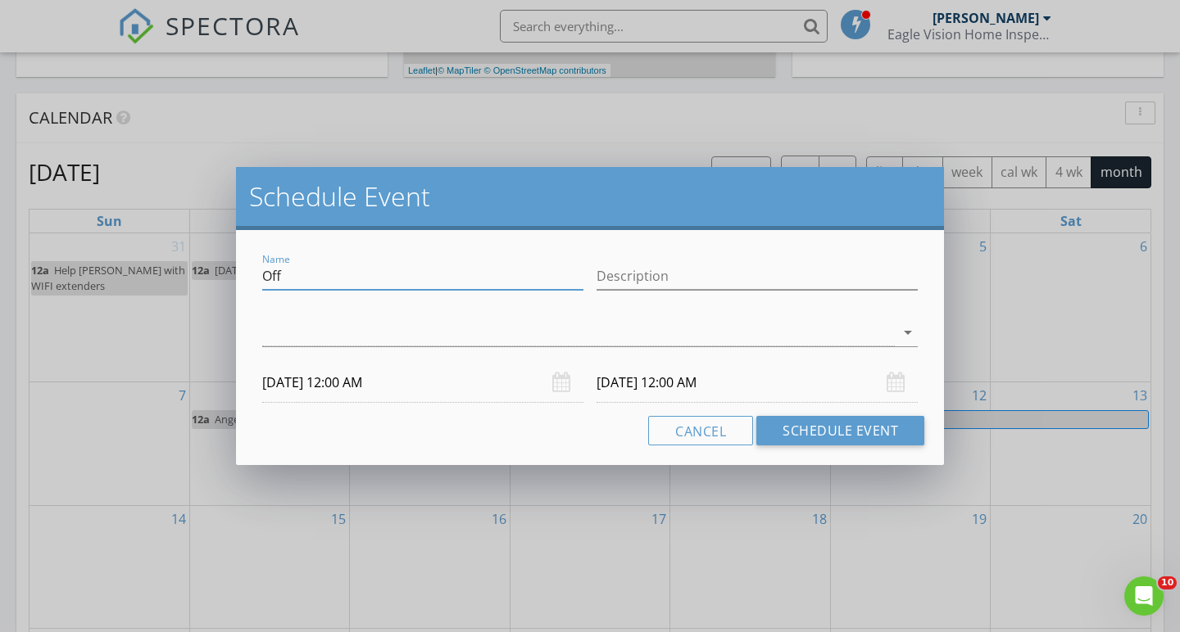
drag, startPoint x: 311, startPoint y: 274, endPoint x: 237, endPoint y: 274, distance: 74.5
click at [237, 274] on div "Name Off Description arrow_drop_down 09/12/2025 12:00 AM 09/13/2025 12:00 AM Ca…" at bounding box center [590, 347] width 708 height 235
type input "Pay Quarterly Taxes"
click at [292, 336] on div at bounding box center [578, 332] width 632 height 27
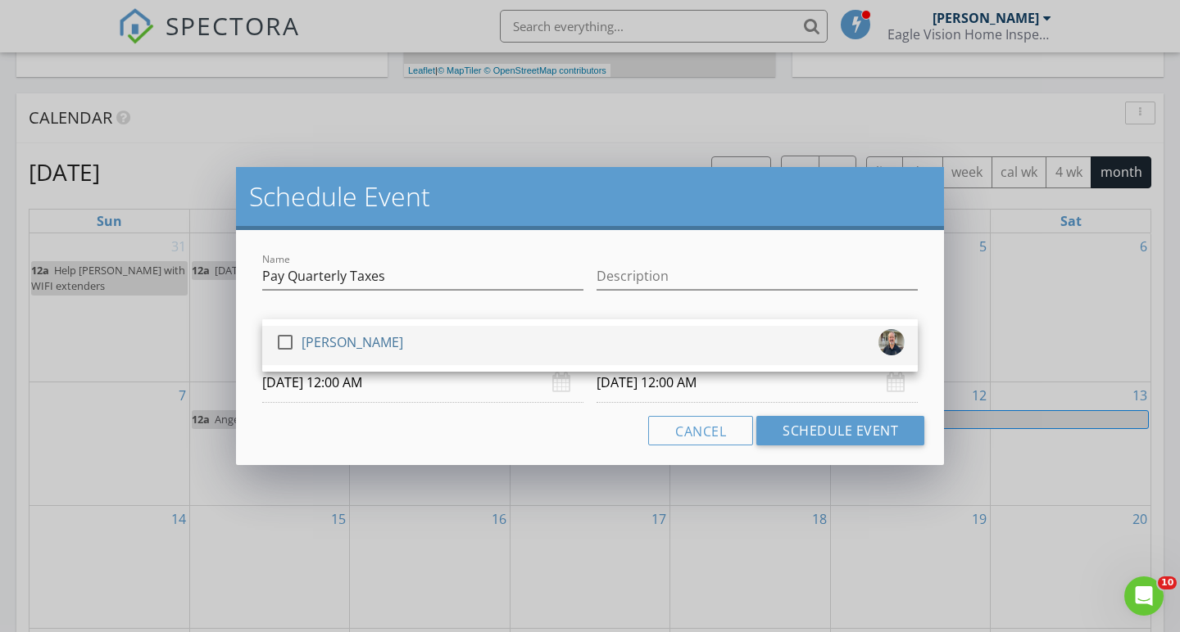
click at [283, 338] on div at bounding box center [285, 342] width 28 height 28
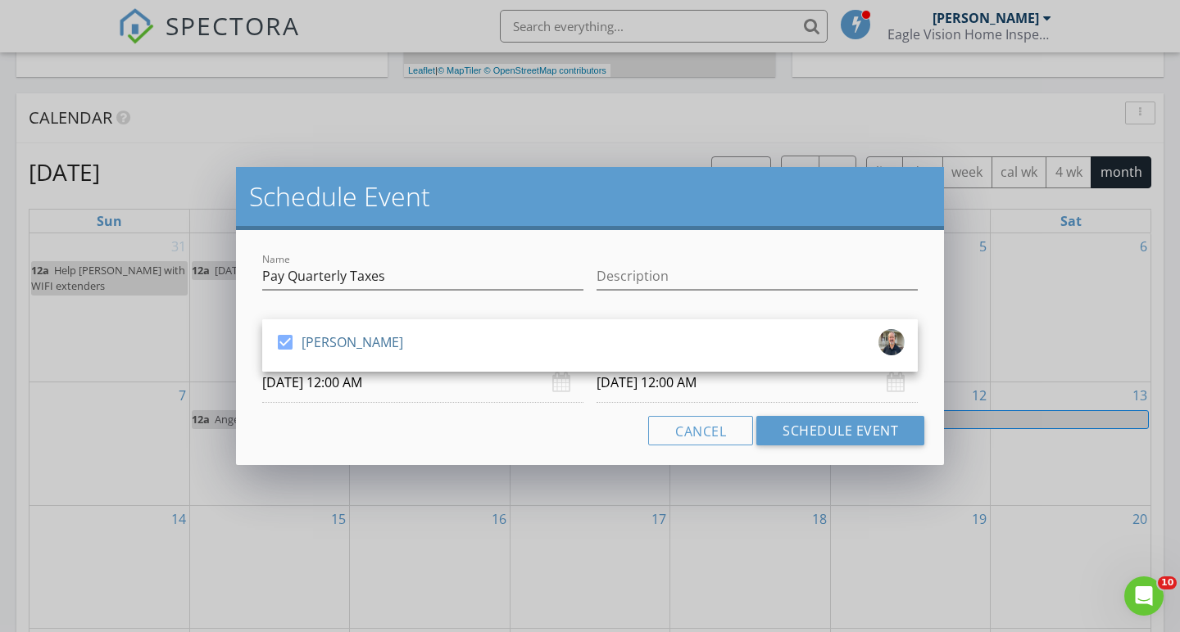
click at [329, 392] on input "09/12/2025 12:00 AM" at bounding box center [422, 383] width 321 height 40
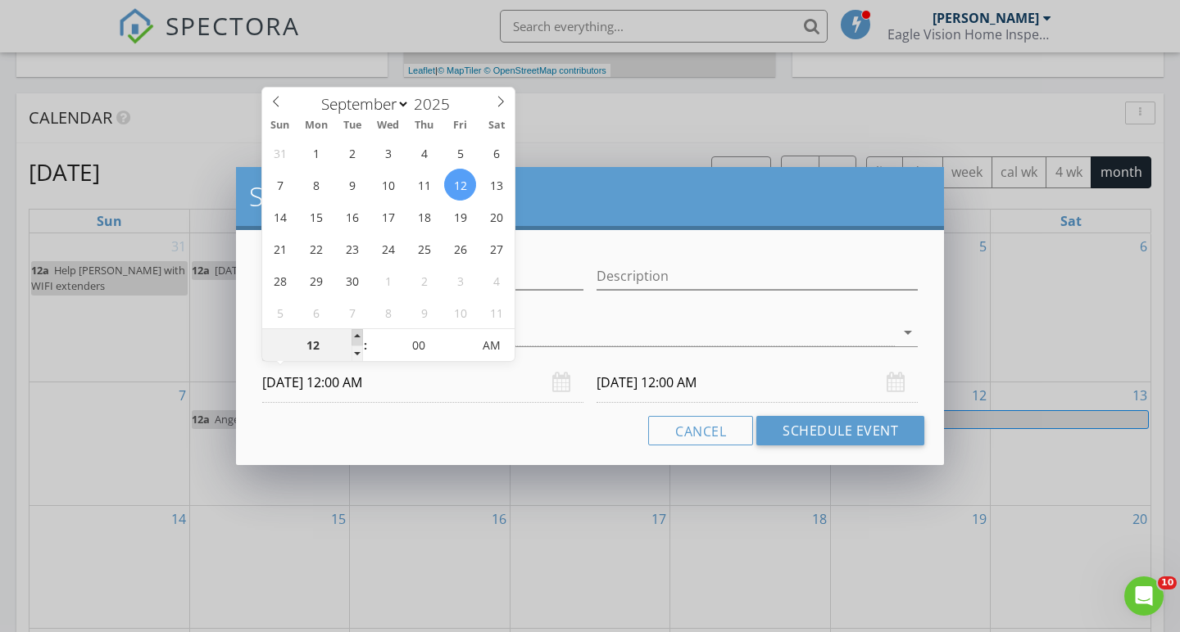
type input "01"
type input "09/12/2025 1:00 AM"
click at [359, 336] on span at bounding box center [356, 337] width 11 height 16
type input "09/13/2025 1:00 AM"
type input "09/12/2025 1:00 PM"
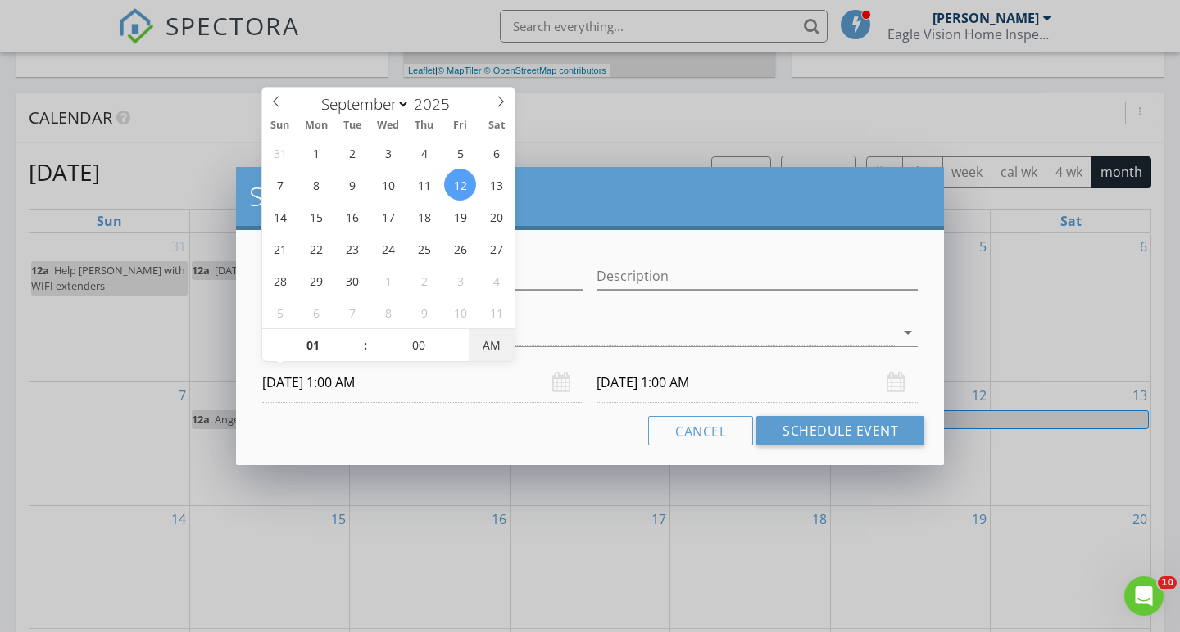
type input "09/13/2025 1:00 PM"
type input "02"
type input "09/12/2025 2:00 PM"
click at [360, 336] on span at bounding box center [356, 337] width 11 height 16
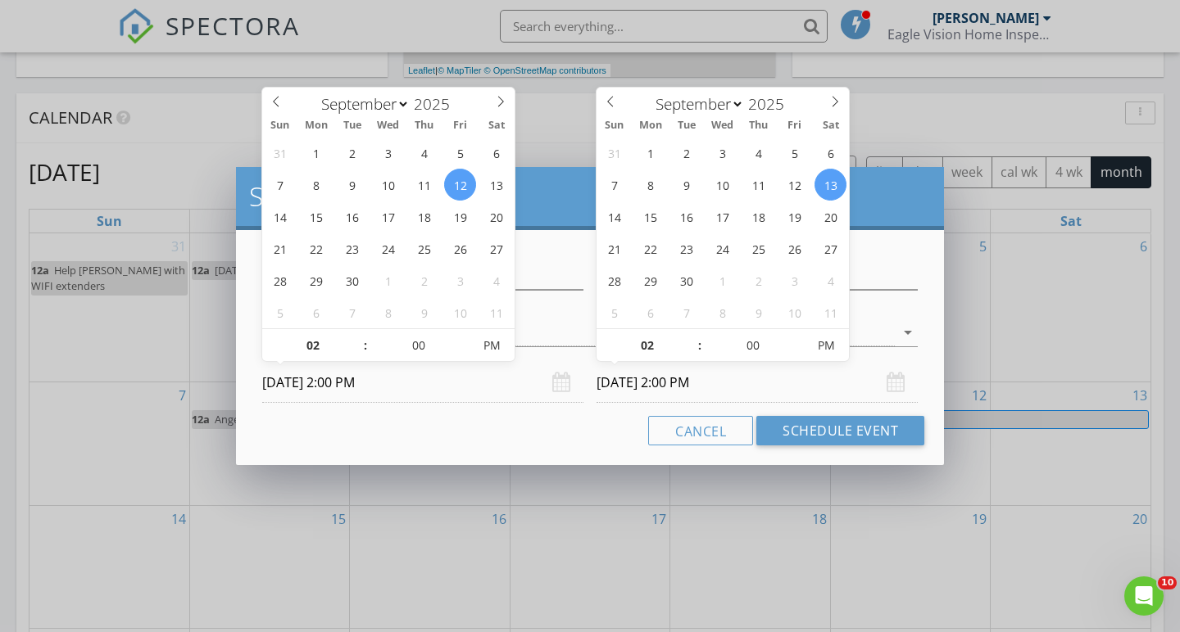
click at [753, 383] on input "09/13/2025 2:00 PM" at bounding box center [756, 383] width 321 height 40
type input "09/12/2025 2:00 PM"
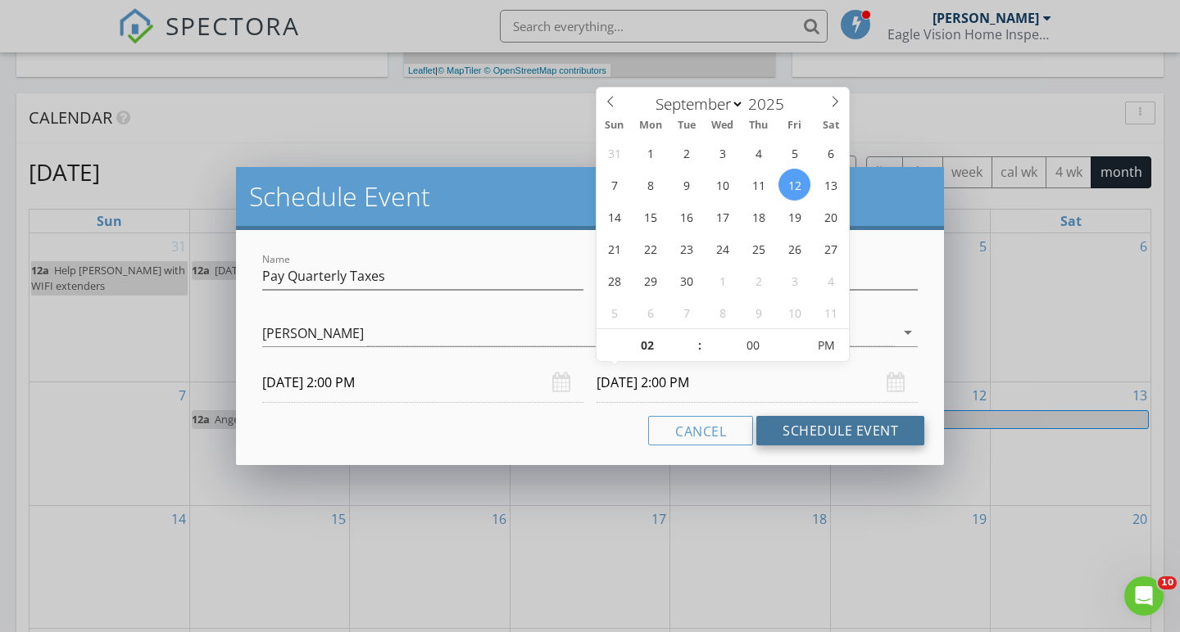
click at [840, 436] on button "Schedule Event" at bounding box center [840, 430] width 168 height 29
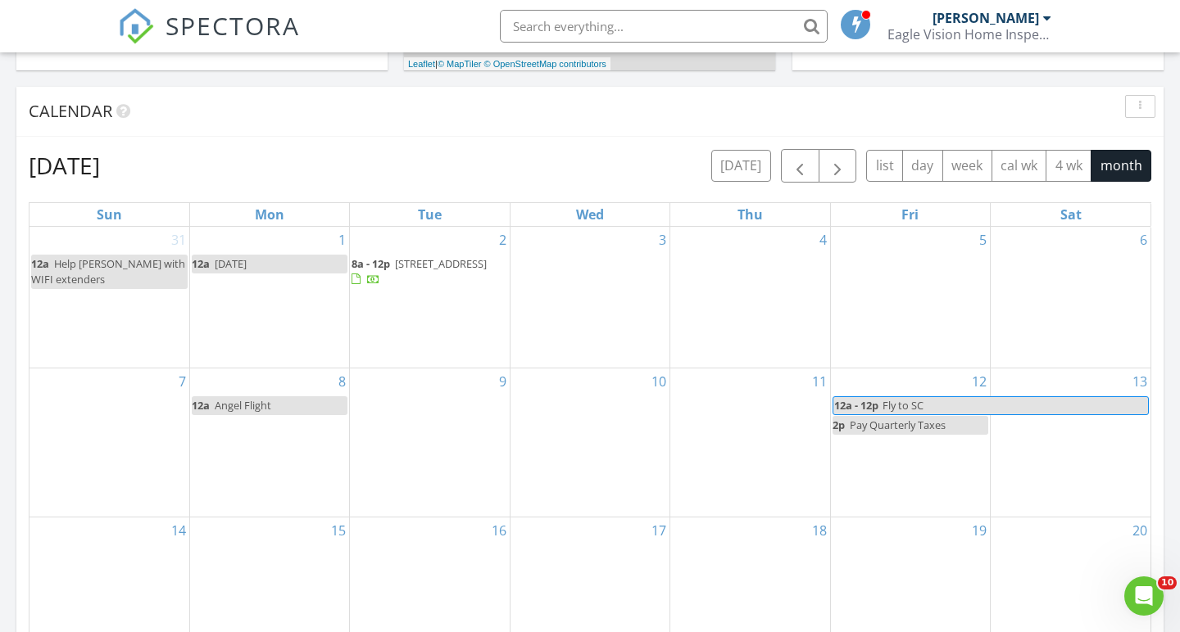
scroll to position [635, 0]
click at [791, 167] on span "button" at bounding box center [800, 166] width 20 height 20
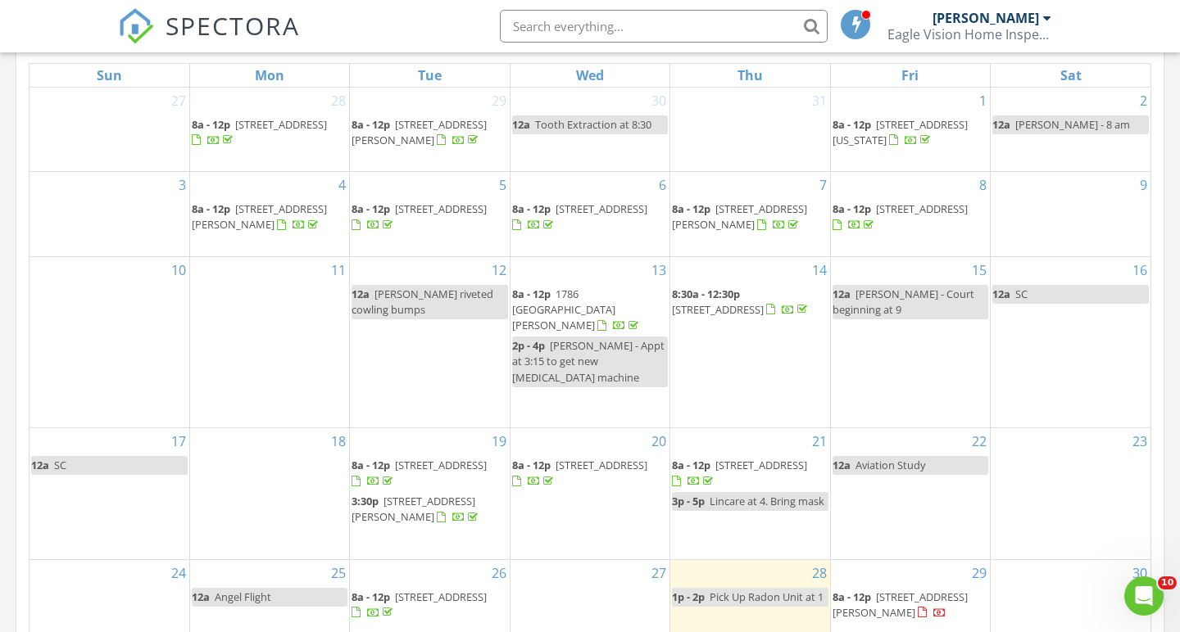
scroll to position [876, 0]
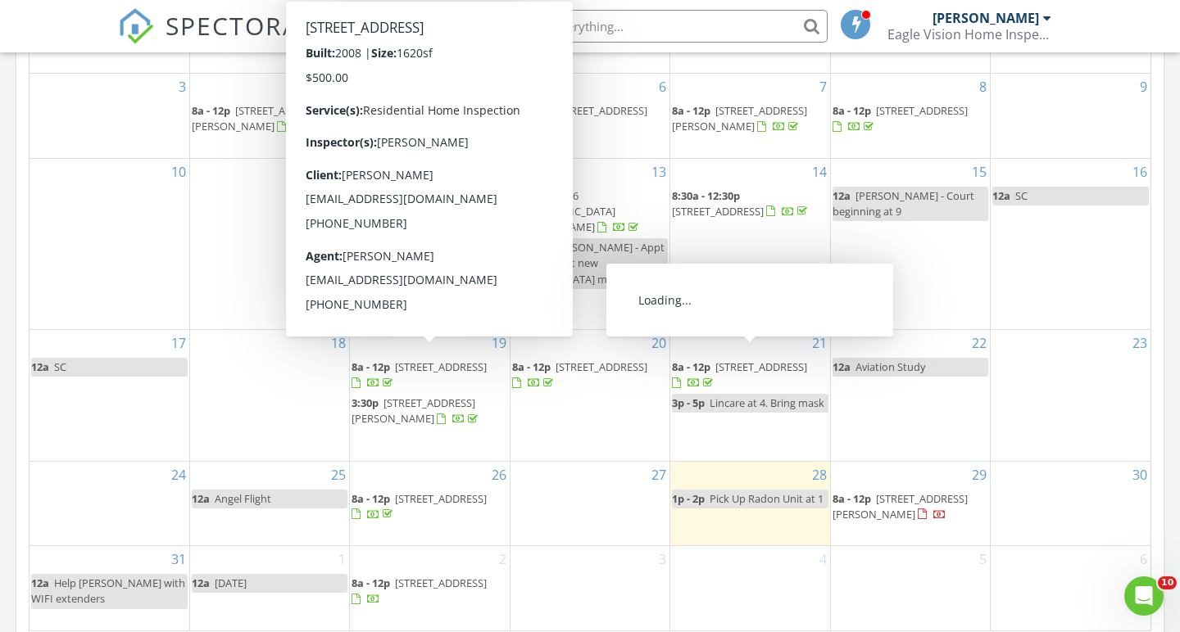
scroll to position [874, 0]
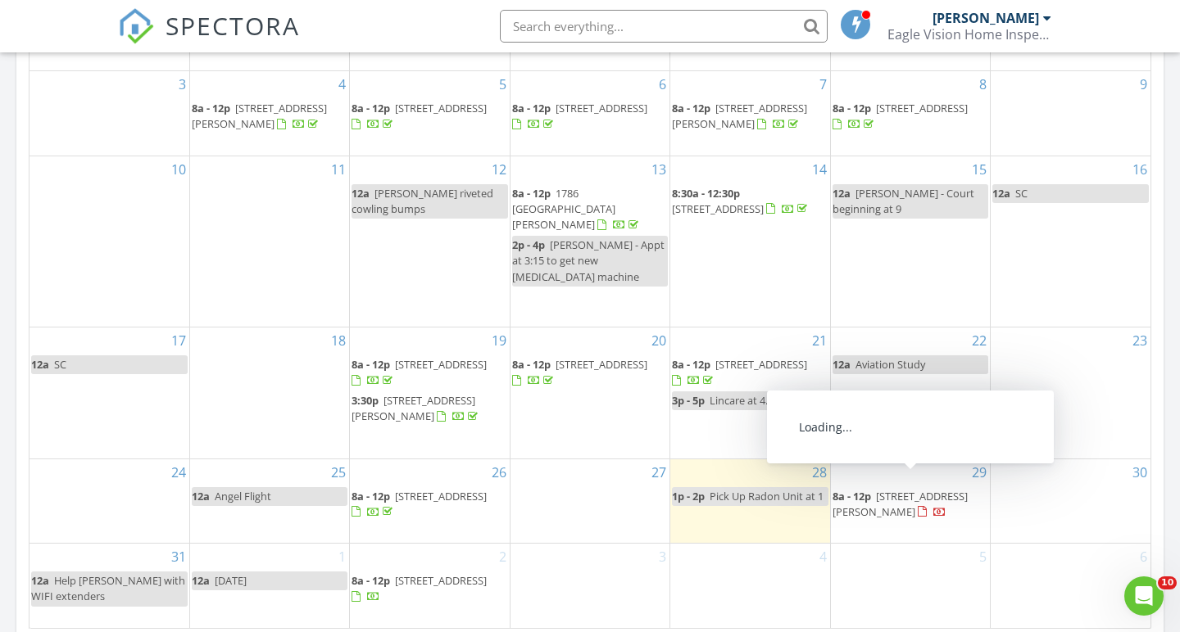
click at [913, 489] on span "[STREET_ADDRESS][PERSON_NAME]" at bounding box center [899, 504] width 135 height 30
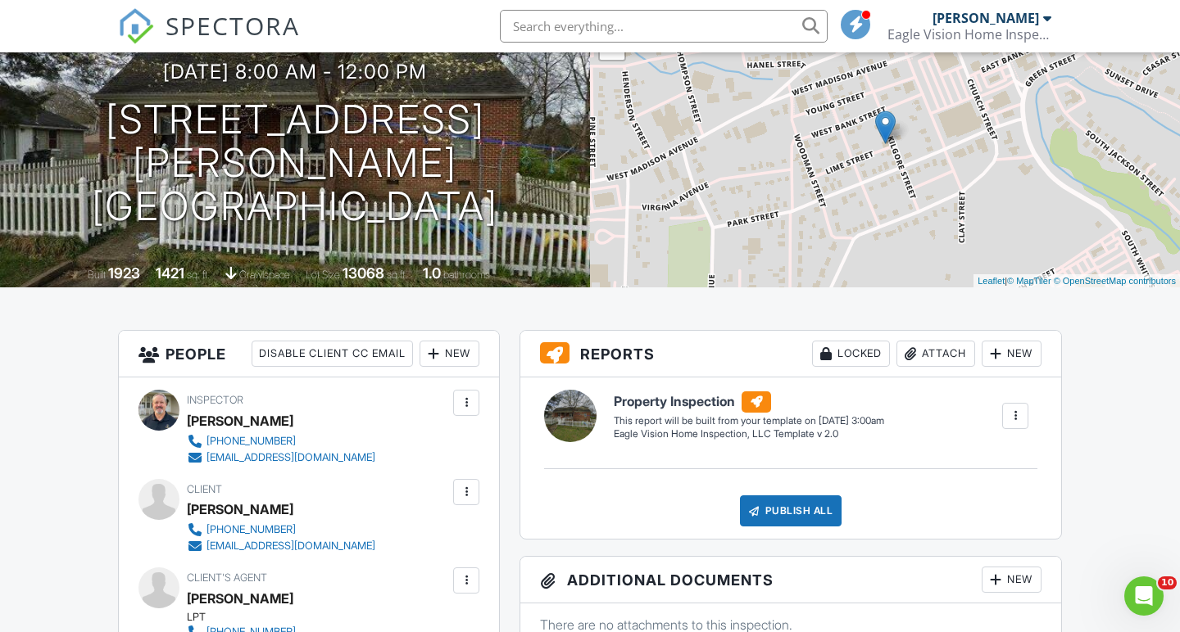
click at [1014, 417] on div at bounding box center [1015, 416] width 16 height 16
click at [971, 454] on div "Build Now" at bounding box center [981, 463] width 79 height 20
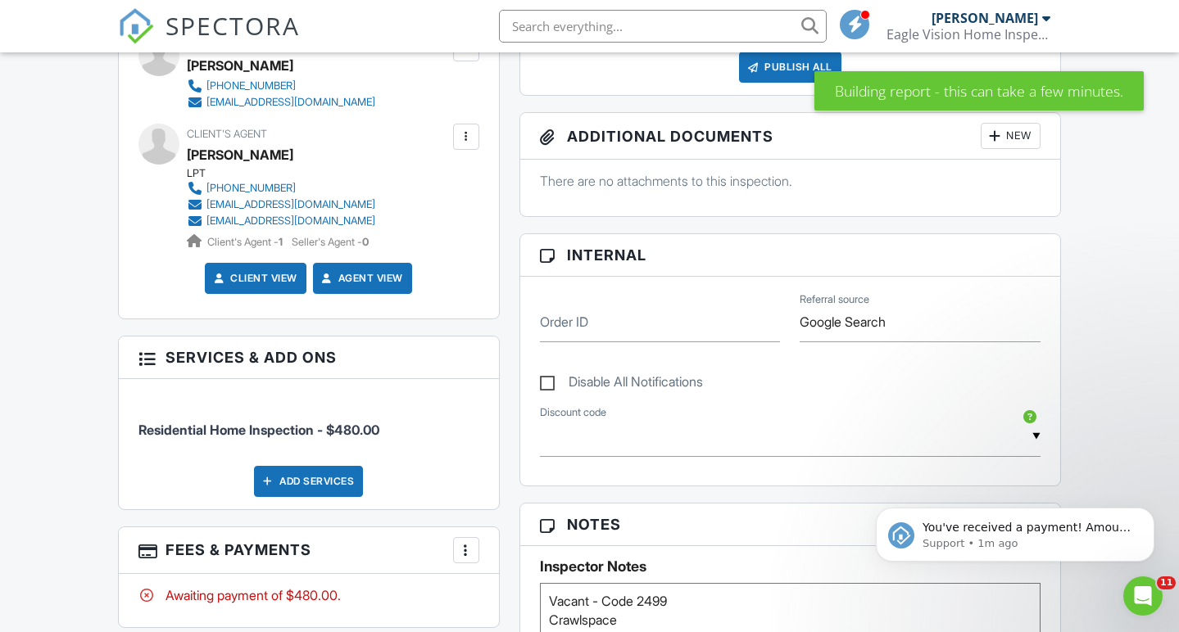
scroll to position [605, 0]
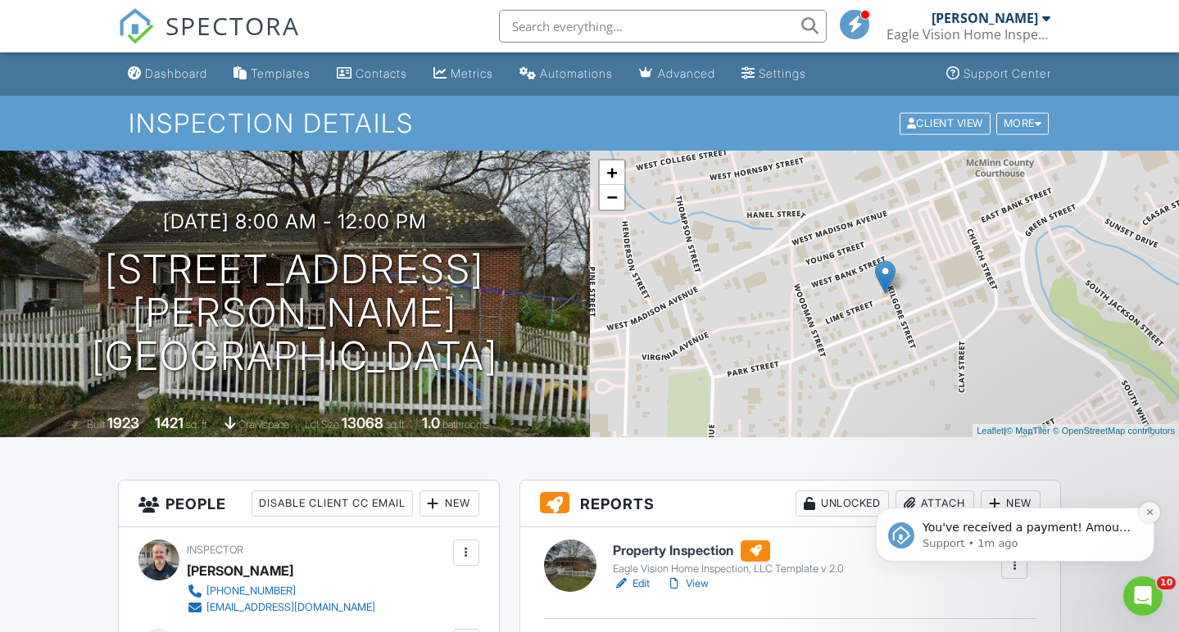
click at [1152, 511] on icon "Dismiss notification" at bounding box center [1149, 513] width 6 height 6
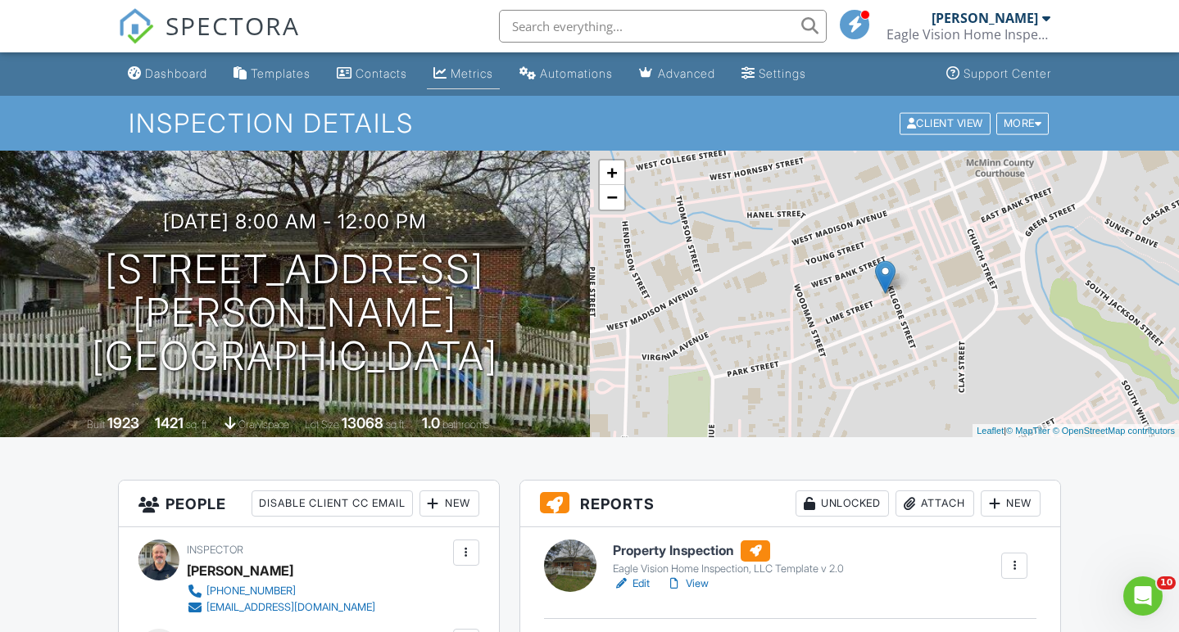
click at [476, 79] on div "Metrics" at bounding box center [472, 73] width 43 height 14
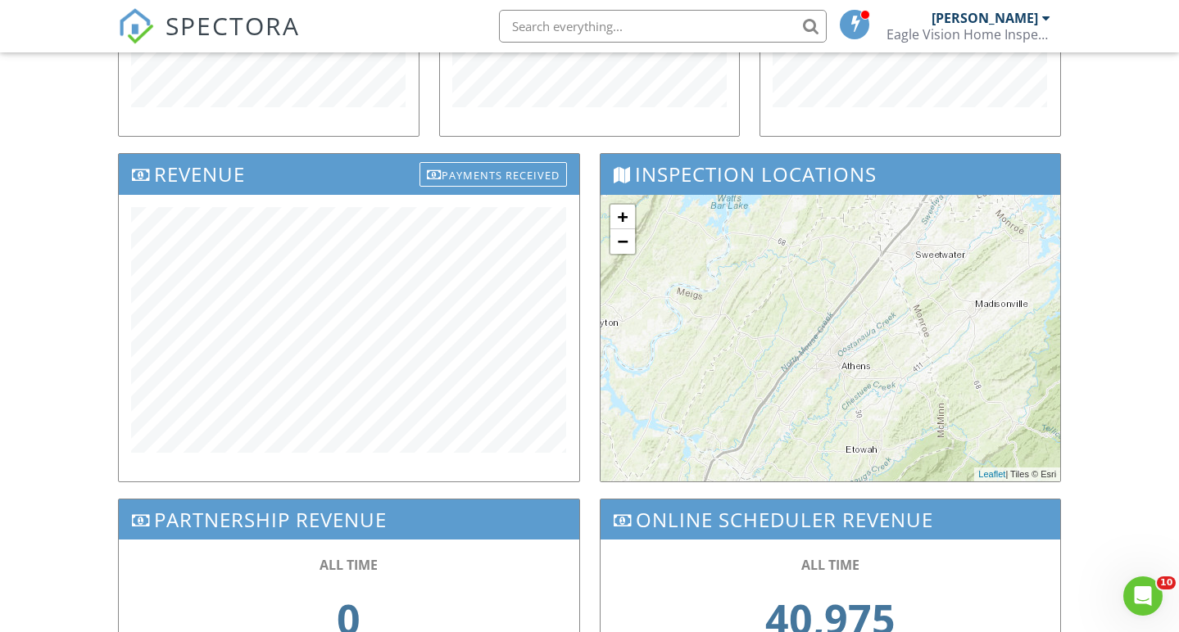
scroll to position [462, 0]
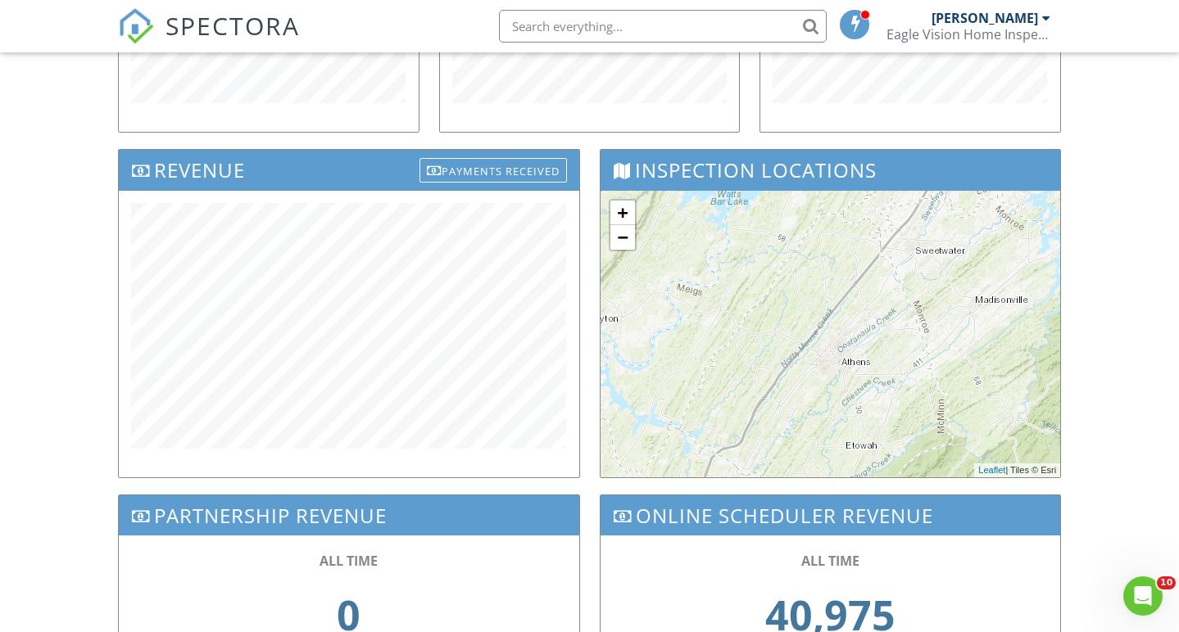
click at [31, 331] on div "Dashboard Templates Contacts Metrics Automations Advanced Settings Support Cent…" at bounding box center [589, 163] width 1179 height 1146
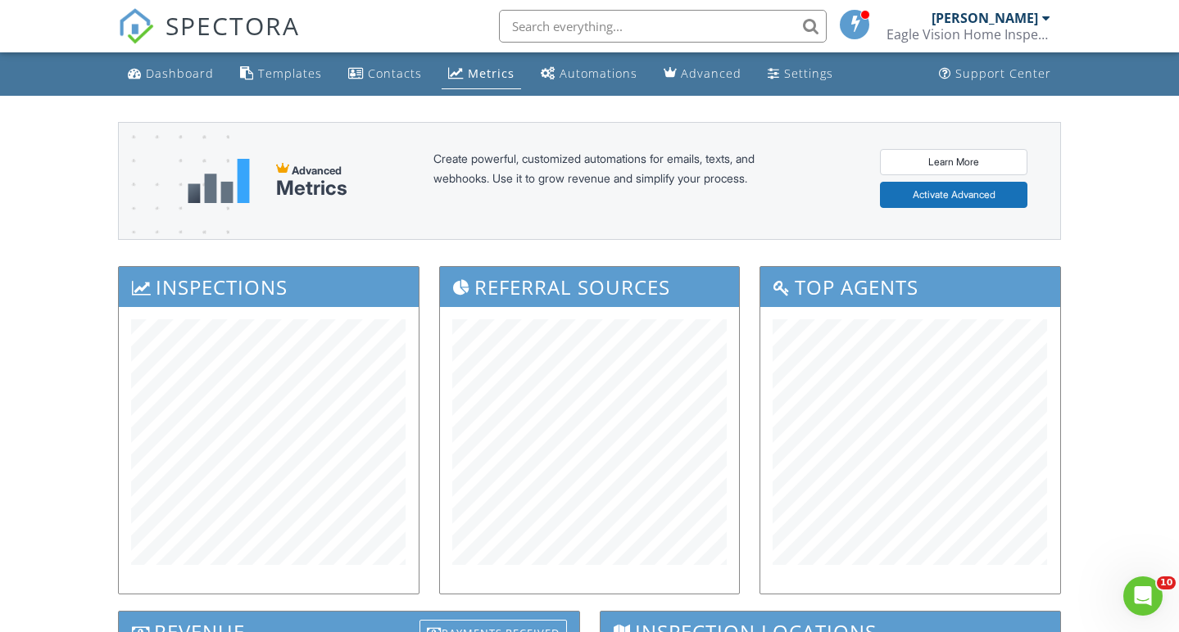
scroll to position [0, 0]
click at [179, 72] on div "Dashboard" at bounding box center [180, 74] width 68 height 16
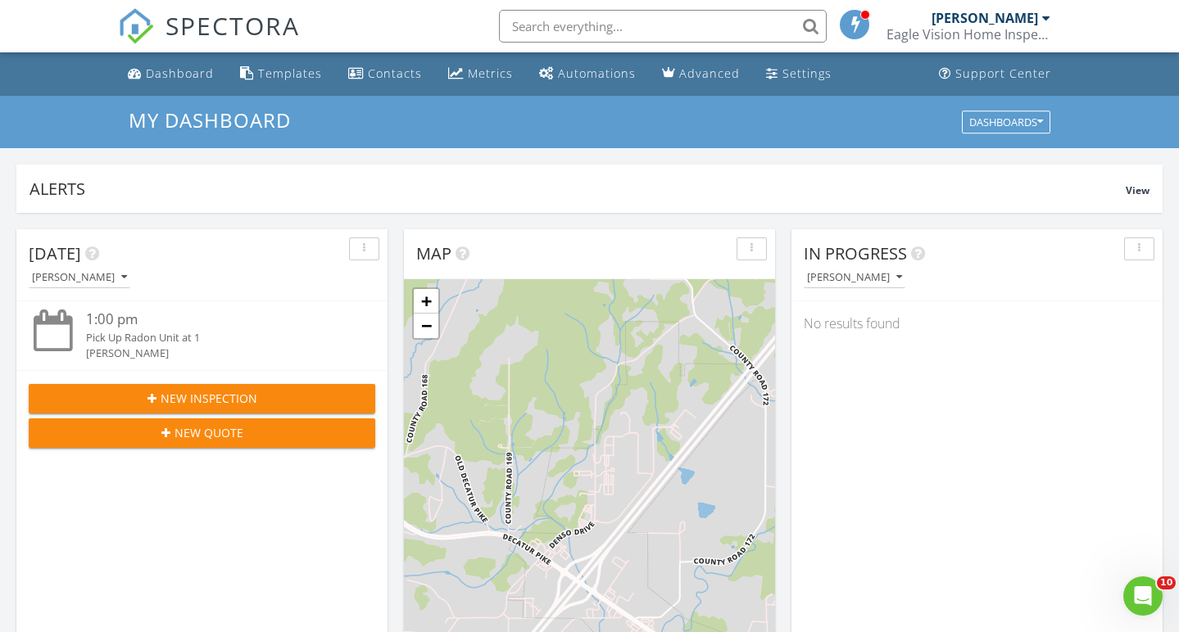
click at [485, 80] on div "Metrics" at bounding box center [490, 74] width 45 height 16
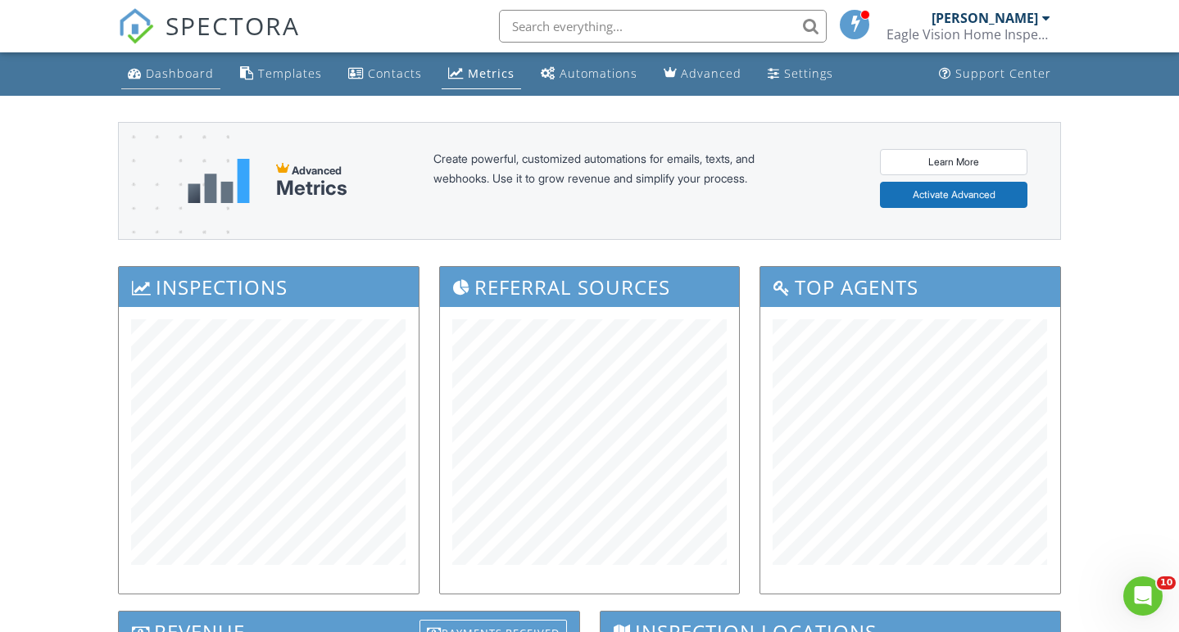
click at [179, 70] on div "Dashboard" at bounding box center [180, 74] width 68 height 16
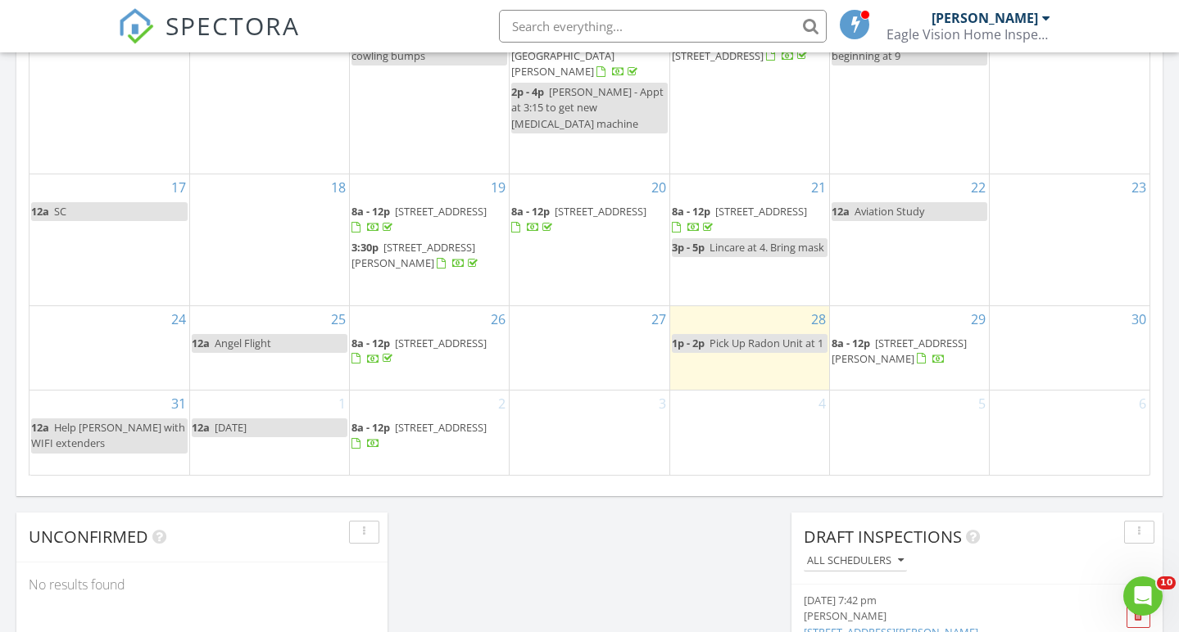
scroll to position [1032, 0]
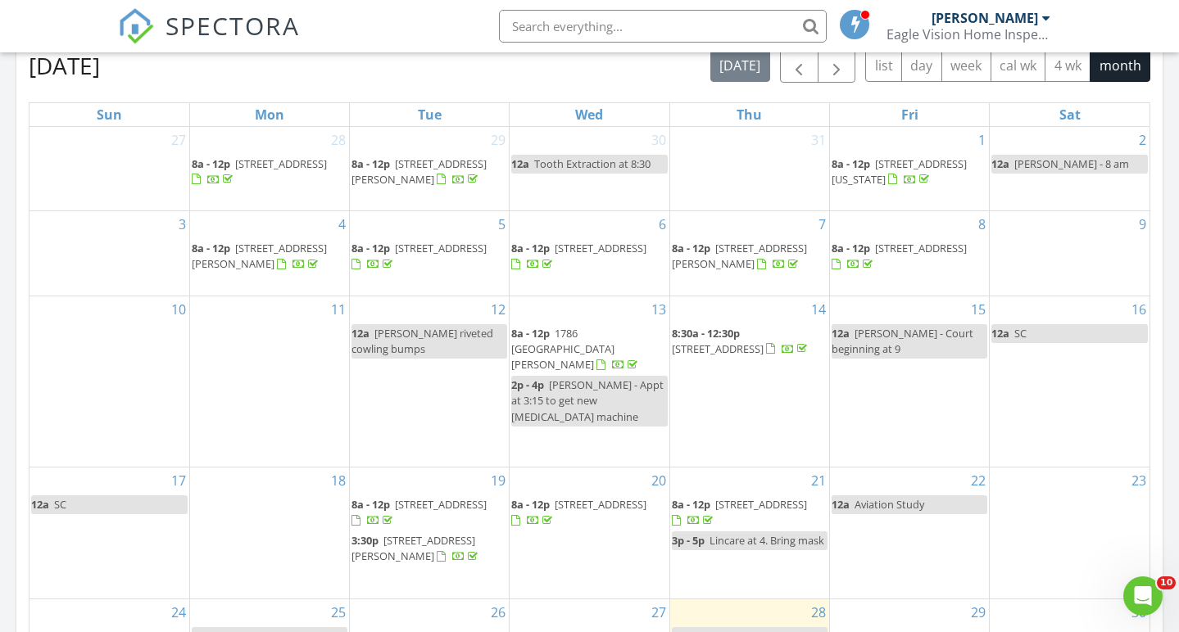
scroll to position [734, 0]
click at [844, 59] on span "button" at bounding box center [837, 67] width 20 height 20
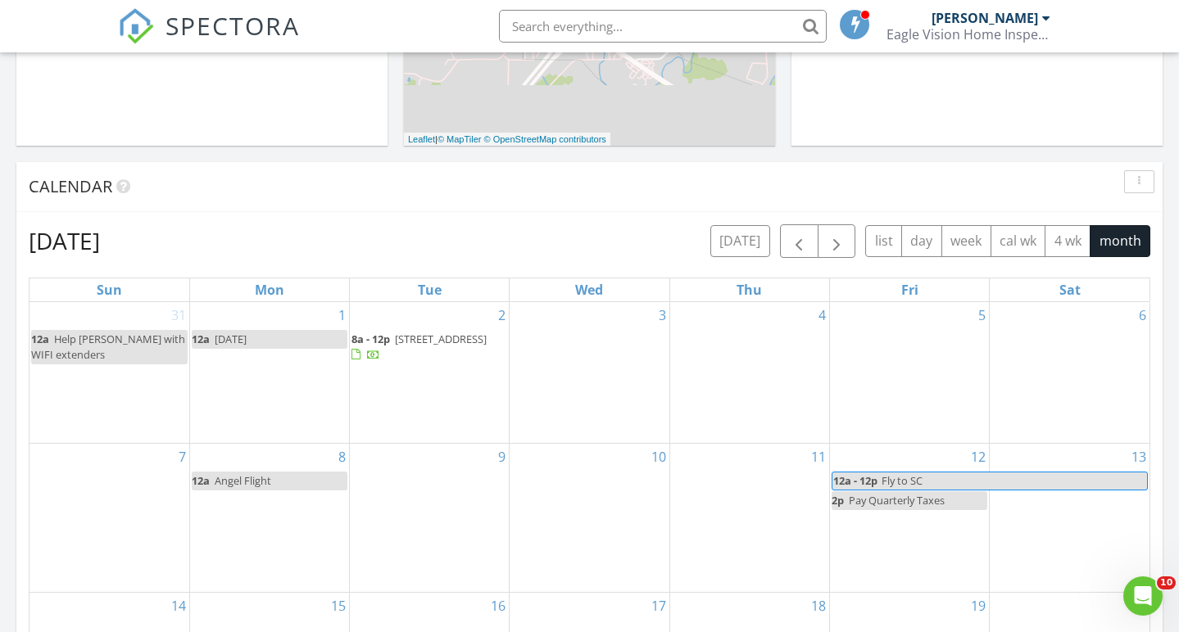
scroll to position [558, 0]
click at [795, 249] on span "button" at bounding box center [799, 243] width 20 height 20
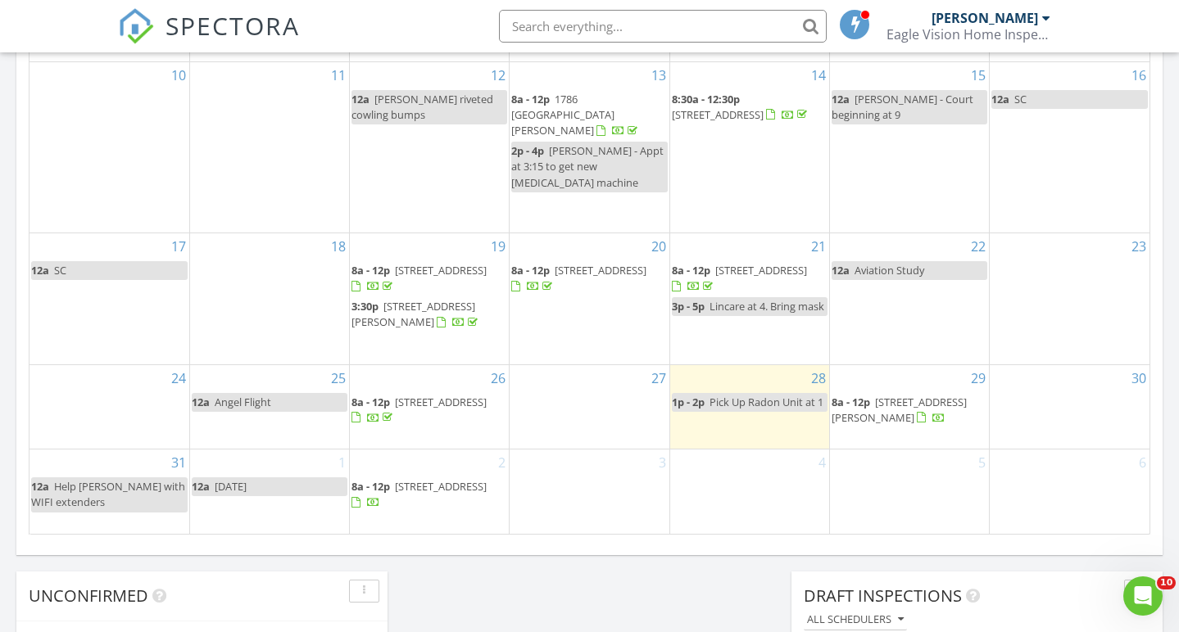
scroll to position [1065, 0]
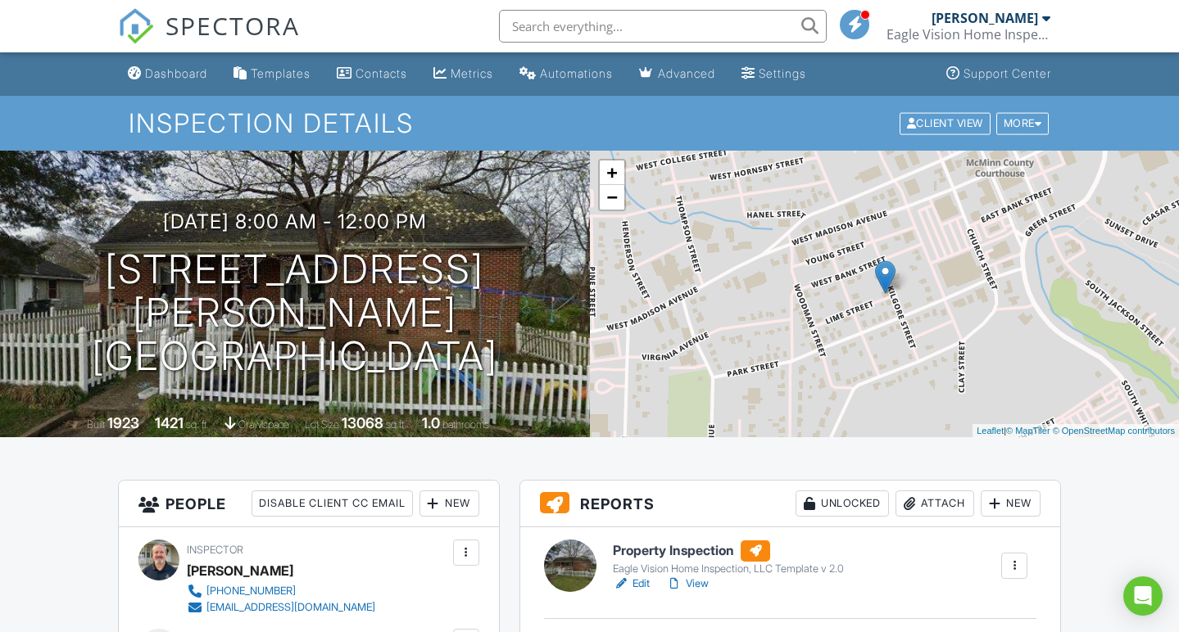
click at [642, 582] on link "Edit" at bounding box center [631, 584] width 37 height 16
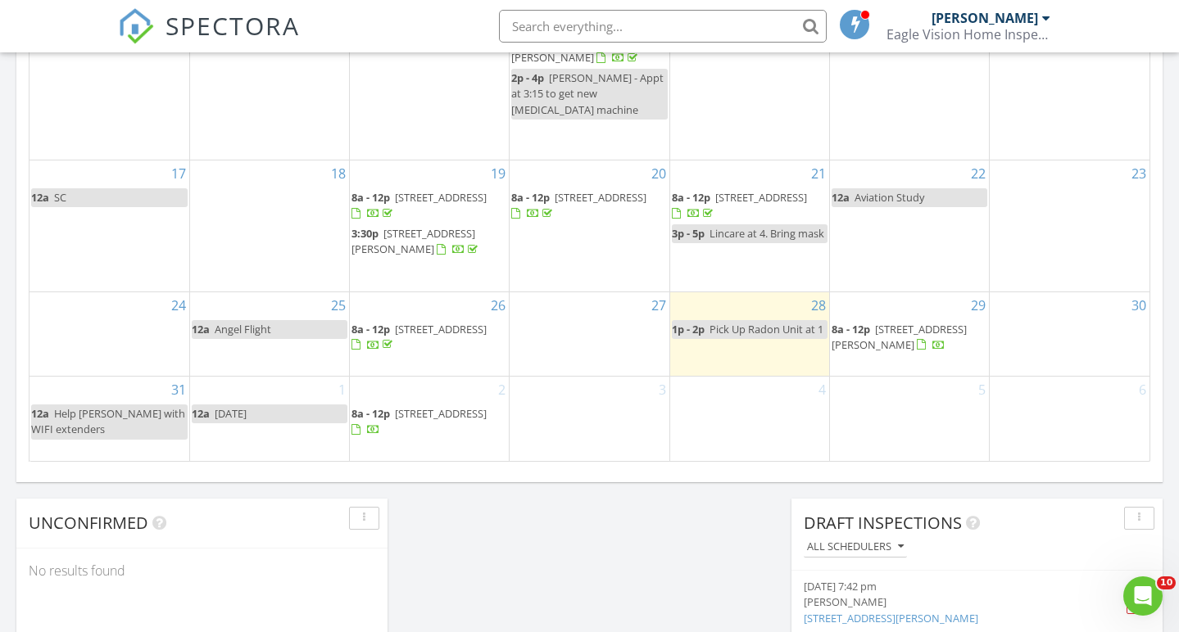
scroll to position [1042, 0]
click at [923, 321] on span "110 Kilgore St, Athens 37303" at bounding box center [898, 336] width 135 height 30
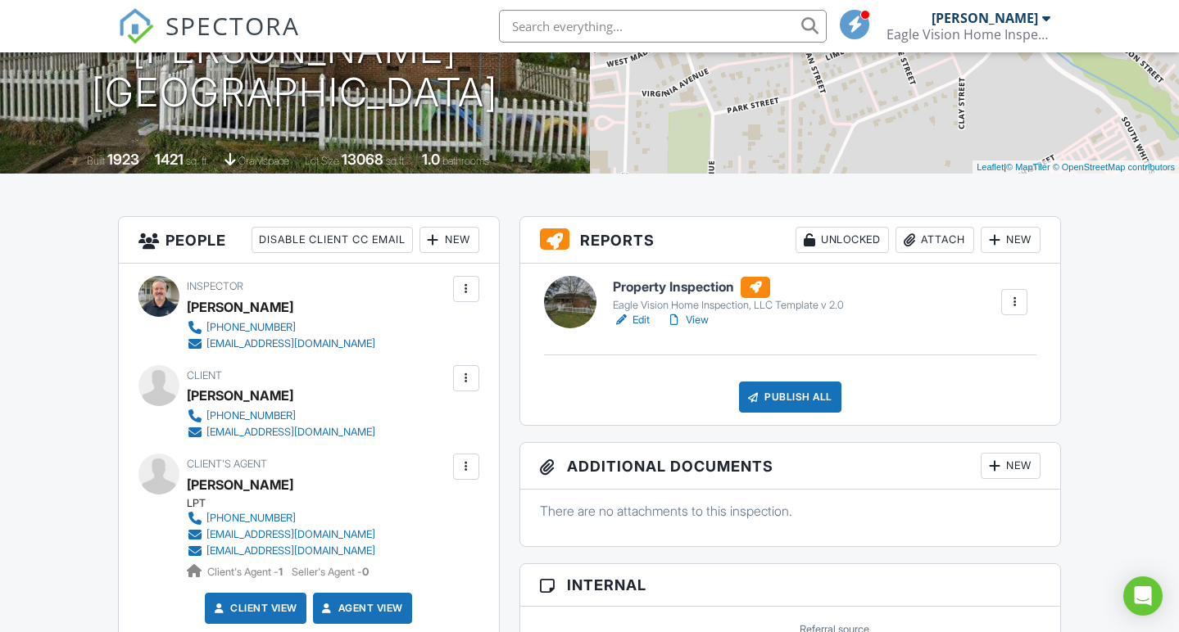
scroll to position [265, 0]
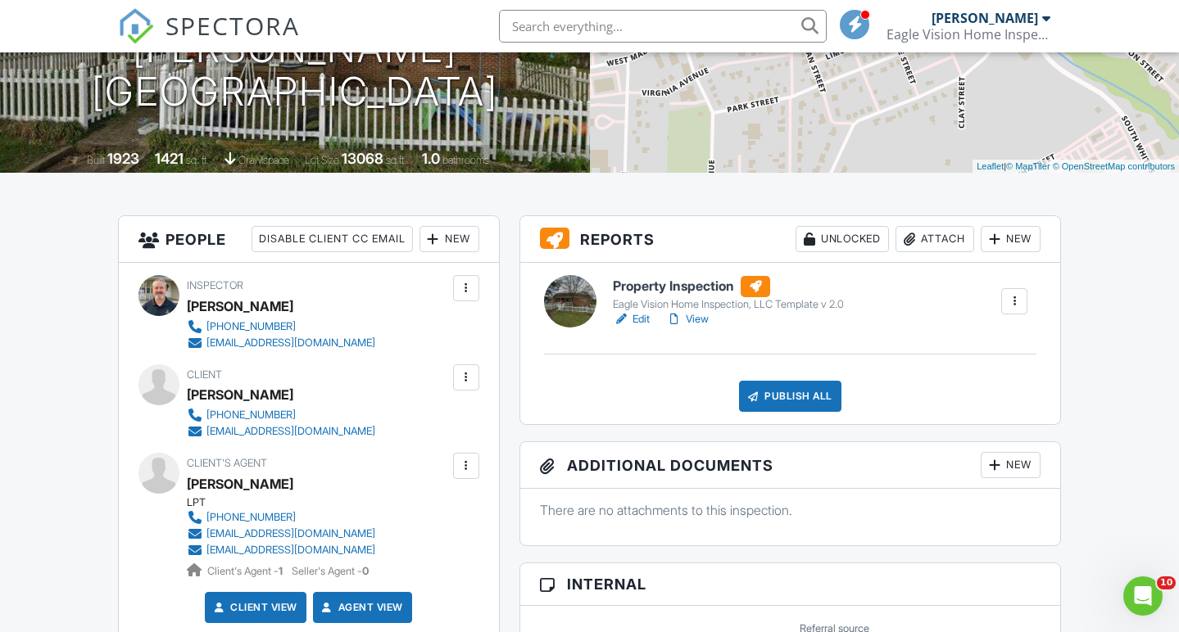
click at [639, 319] on link "Edit" at bounding box center [631, 319] width 37 height 16
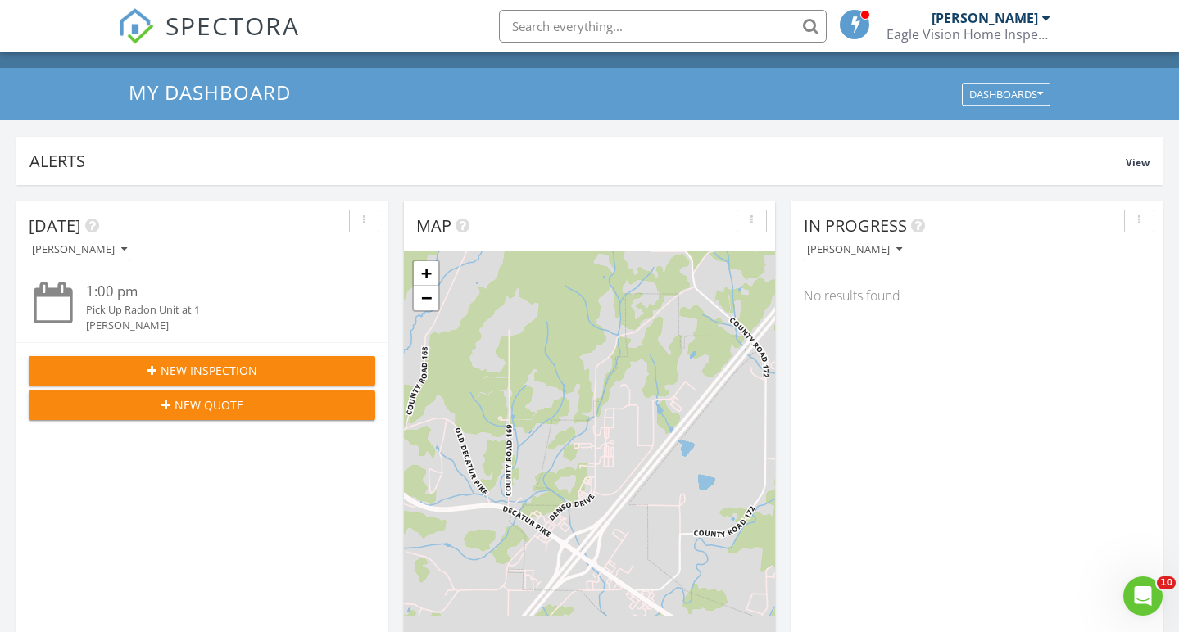
scroll to position [28, 0]
